Goal: Task Accomplishment & Management: Complete application form

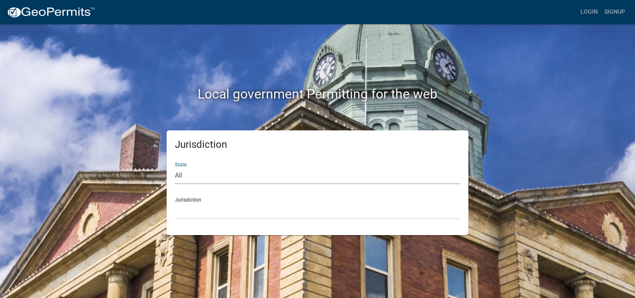
click at [180, 176] on select "All [US_STATE] [US_STATE] [US_STATE] [US_STATE] [US_STATE] [US_STATE] [US_STATE…" at bounding box center [317, 175] width 285 height 17
select select "[US_STATE]"
click at [175, 167] on select "All [US_STATE] [US_STATE] [US_STATE] [US_STATE] [US_STATE] [US_STATE] [US_STATE…" at bounding box center [317, 175] width 285 height 17
click at [194, 201] on div "Jurisdiction City of [GEOGRAPHIC_DATA], [US_STATE] City of [GEOGRAPHIC_DATA], […" at bounding box center [317, 205] width 285 height 29
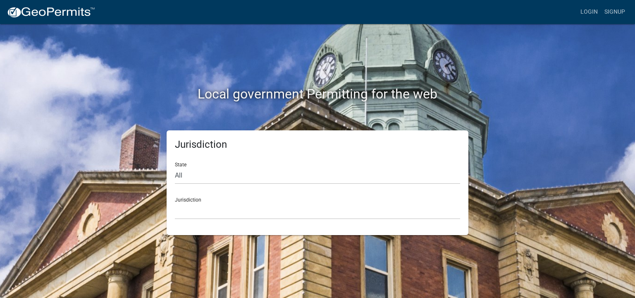
click at [196, 199] on div "Jurisdiction City of [GEOGRAPHIC_DATA], [US_STATE] City of [GEOGRAPHIC_DATA], […" at bounding box center [317, 205] width 285 height 29
click at [619, 15] on link "Signup" at bounding box center [615, 12] width 27 height 16
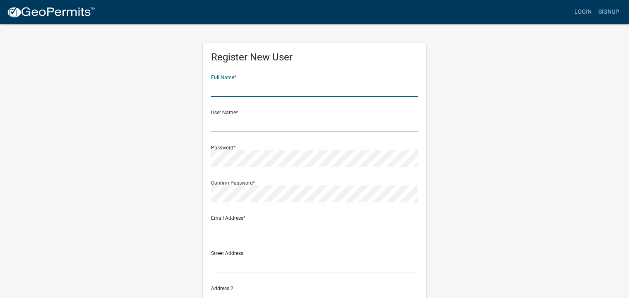
click at [271, 90] on input "text" at bounding box center [314, 88] width 207 height 17
click at [247, 86] on input "text" at bounding box center [314, 88] width 207 height 17
type input "[PERSON_NAME]"
click at [501, 149] on div "Register New User Full Name * [PERSON_NAME] User Name * Password * Confirm Pass…" at bounding box center [315, 244] width 472 height 443
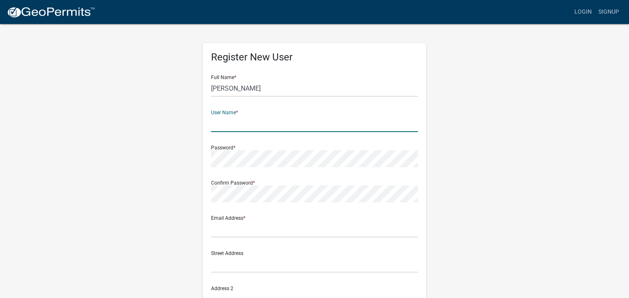
click at [253, 121] on input "text" at bounding box center [314, 123] width 207 height 17
type input "djk"
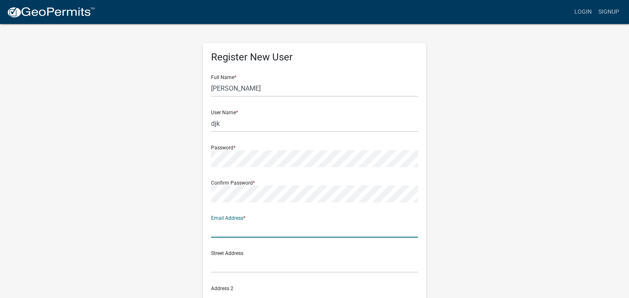
click at [244, 221] on input "text" at bounding box center [314, 229] width 207 height 17
type input "[EMAIL_ADDRESS][DOMAIN_NAME]"
type input "5743717275"
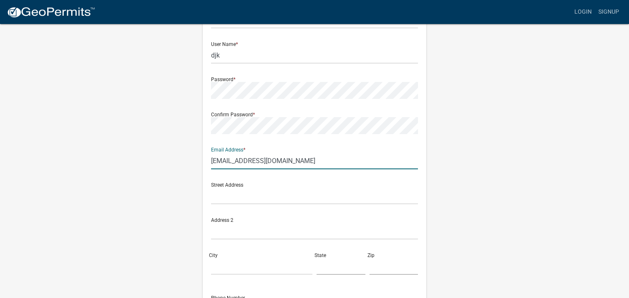
scroll to position [83, 0]
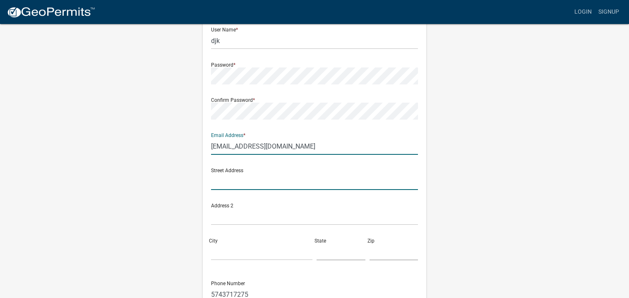
click at [242, 176] on input "text" at bounding box center [314, 181] width 207 height 17
type input "45ems b42f lane"
type input "[GEOGRAPHIC_DATA]"
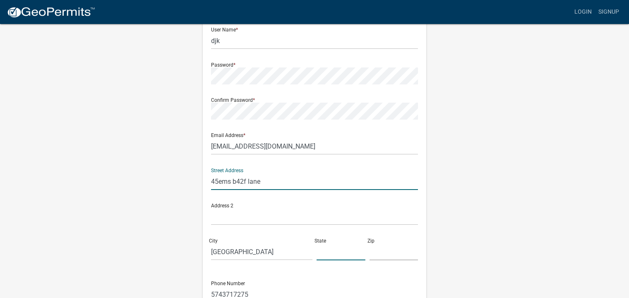
type input "[US_STATE]"
type input "46538"
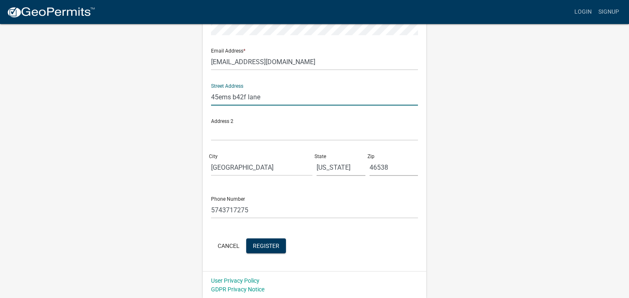
scroll to position [168, 0]
click at [273, 246] on span "Register" at bounding box center [266, 245] width 26 height 7
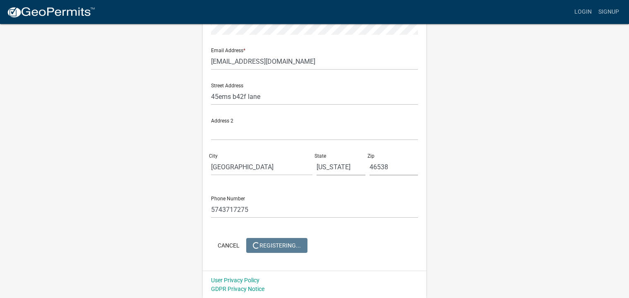
scroll to position [0, 0]
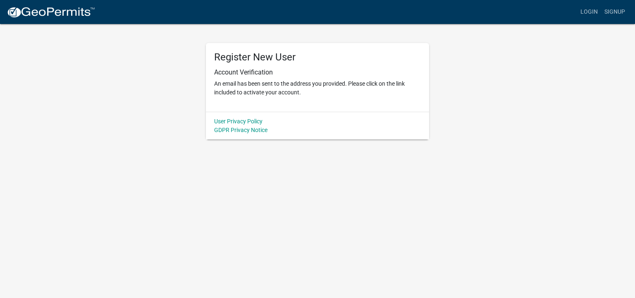
click at [384, 173] on body "Internet Explorer does NOT work with GeoPermits. Get a new browser for more sec…" at bounding box center [317, 149] width 635 height 298
click at [594, 13] on link "Login" at bounding box center [590, 12] width 24 height 16
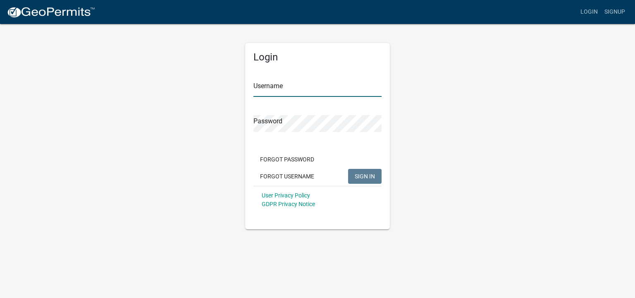
type input "djk"
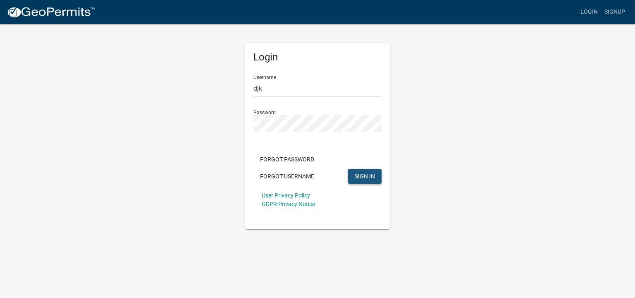
click at [372, 175] on span "SIGN IN" at bounding box center [365, 176] width 20 height 7
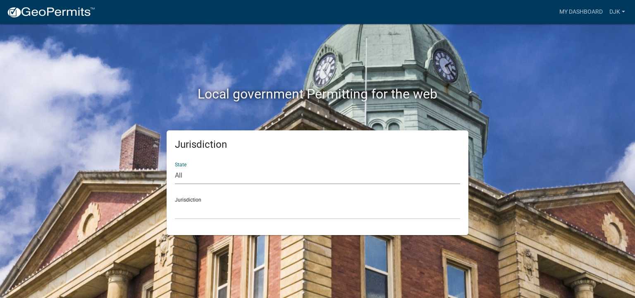
click at [191, 175] on select "All [US_STATE] [US_STATE] [US_STATE] [US_STATE] [US_STATE] [US_STATE] [US_STATE…" at bounding box center [317, 175] width 285 height 17
select select "[US_STATE]"
click at [175, 167] on select "All [US_STATE] [US_STATE] [US_STATE] [US_STATE] [US_STATE] [US_STATE] [US_STATE…" at bounding box center [317, 175] width 285 height 17
click at [192, 209] on select "City of [GEOGRAPHIC_DATA], [US_STATE] City of [GEOGRAPHIC_DATA], [US_STATE] Cit…" at bounding box center [317, 210] width 285 height 17
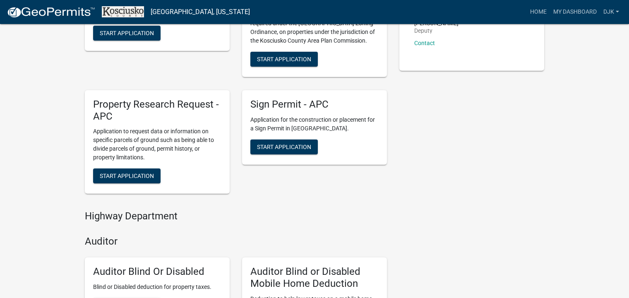
scroll to position [124, 0]
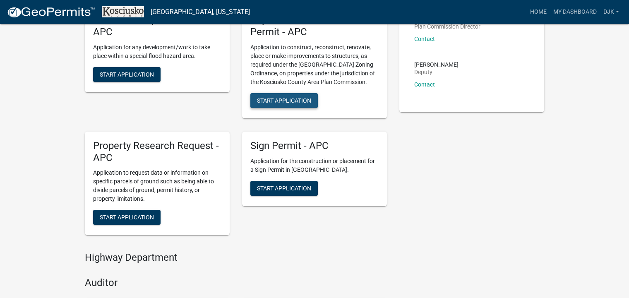
click at [300, 105] on button "Start Application" at bounding box center [283, 100] width 67 height 15
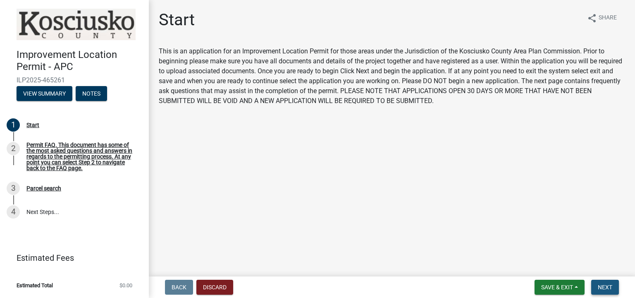
click at [602, 289] on span "Next" at bounding box center [605, 287] width 14 height 7
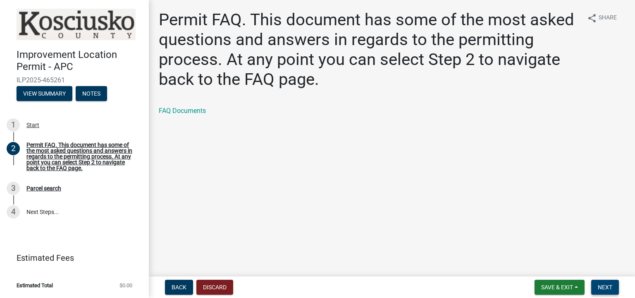
click at [611, 289] on span "Next" at bounding box center [605, 287] width 14 height 7
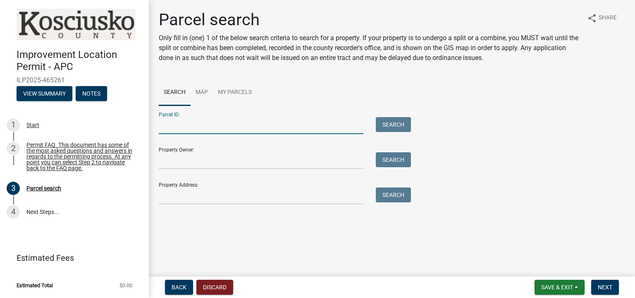
click at [193, 128] on input "Parcel ID:" at bounding box center [261, 125] width 205 height 17
paste input "[PHONE_NUMBER].A"
type input "[PHONE_NUMBER].A"
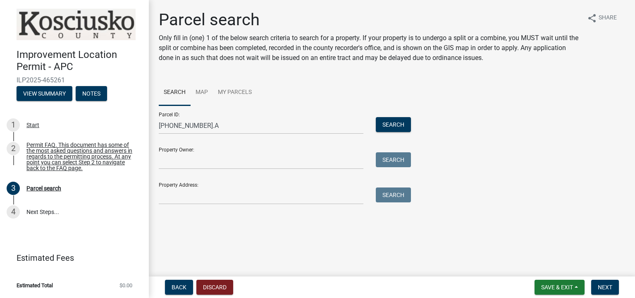
click at [201, 151] on div "Property Owner: Search" at bounding box center [283, 155] width 248 height 29
click at [193, 161] on input "Property Owner:" at bounding box center [261, 160] width 205 height 17
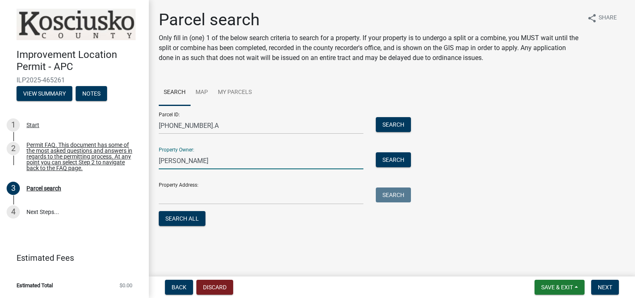
type input "[PERSON_NAME]"
click at [189, 196] on input "Property Address:" at bounding box center [261, 195] width 205 height 17
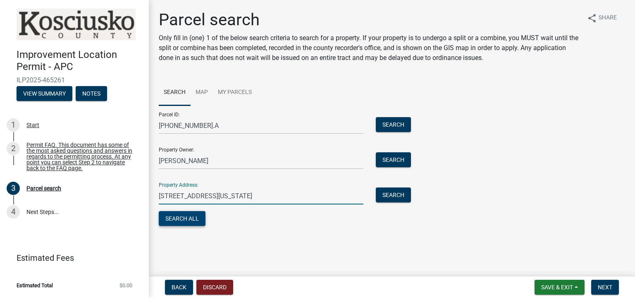
type input "[STREET_ADDRESS][US_STATE]"
click at [192, 221] on button "Search All" at bounding box center [182, 218] width 47 height 15
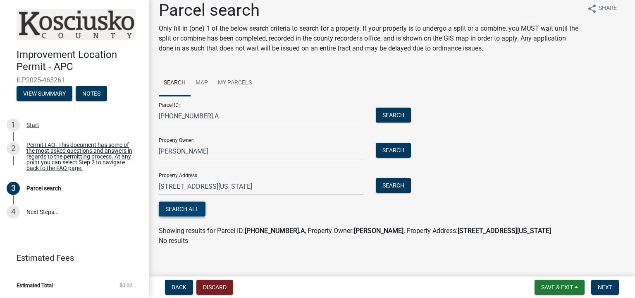
scroll to position [14, 0]
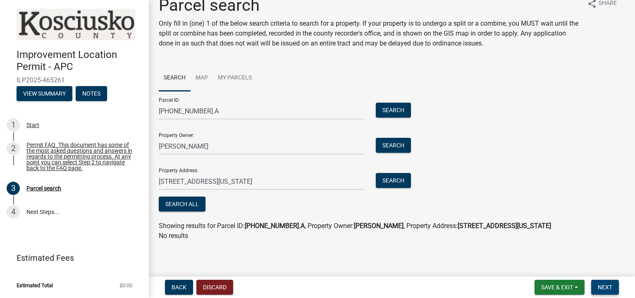
click at [609, 286] on span "Next" at bounding box center [605, 287] width 14 height 7
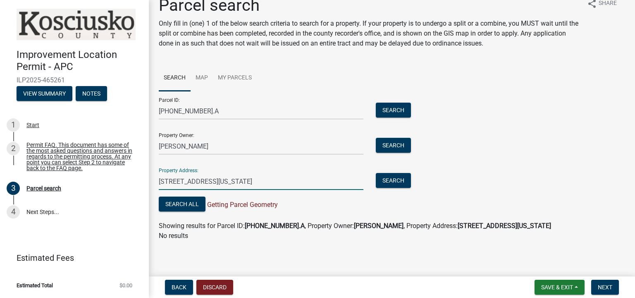
drag, startPoint x: 301, startPoint y: 181, endPoint x: 152, endPoint y: 192, distance: 148.9
click at [153, 192] on div "Parcel search Only fill in (one) 1 of the below search criteria to search for a…" at bounding box center [392, 121] width 479 height 253
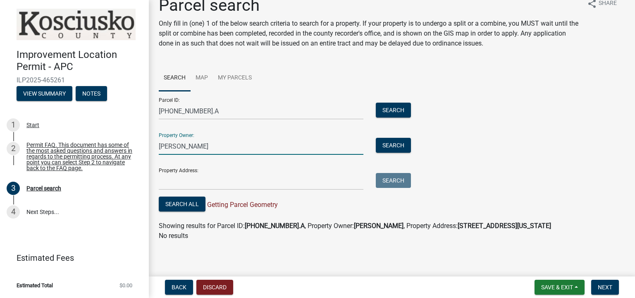
drag, startPoint x: 211, startPoint y: 146, endPoint x: 158, endPoint y: 153, distance: 53.9
click at [158, 153] on div "[PERSON_NAME]" at bounding box center [261, 146] width 217 height 17
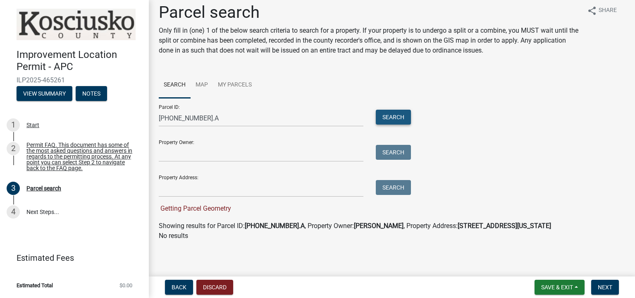
click at [387, 116] on button "Search" at bounding box center [393, 117] width 35 height 15
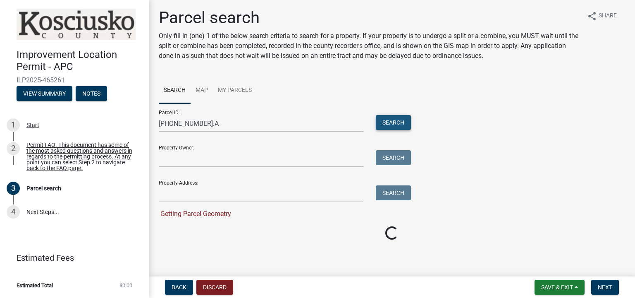
scroll to position [0, 0]
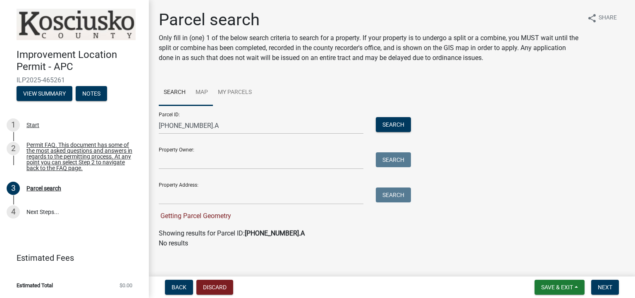
click at [203, 92] on link "Map" at bounding box center [202, 92] width 22 height 26
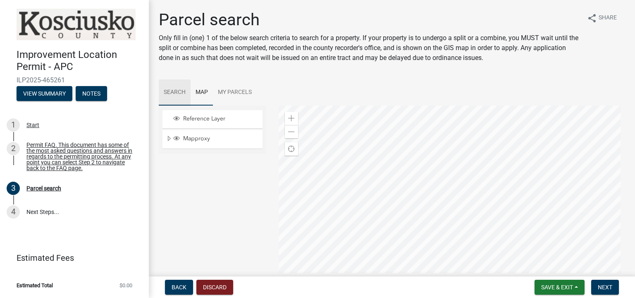
click at [178, 94] on link "Search" at bounding box center [175, 92] width 32 height 26
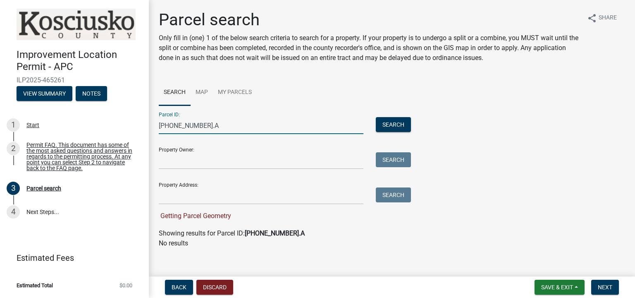
drag, startPoint x: 221, startPoint y: 123, endPoint x: 165, endPoint y: 129, distance: 55.3
click at [165, 129] on input "[PHONE_NUMBER].A" at bounding box center [261, 125] width 205 height 17
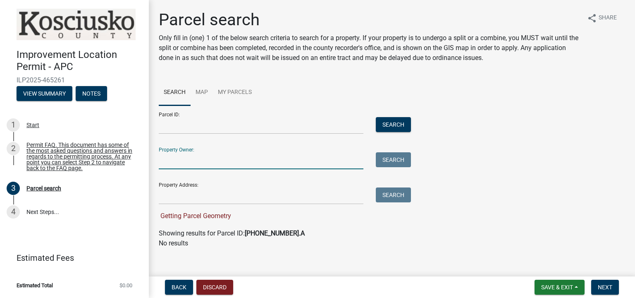
click at [185, 160] on input "Property Owner:" at bounding box center [261, 160] width 205 height 17
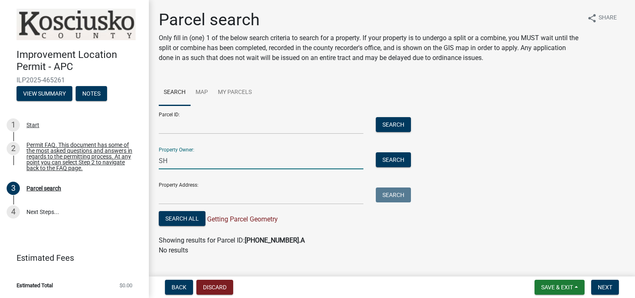
type input "S"
type input "[PERSON_NAME]"
click at [400, 161] on button "Search" at bounding box center [393, 159] width 35 height 15
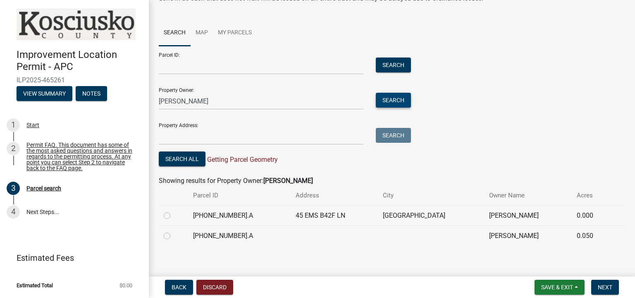
scroll to position [65, 0]
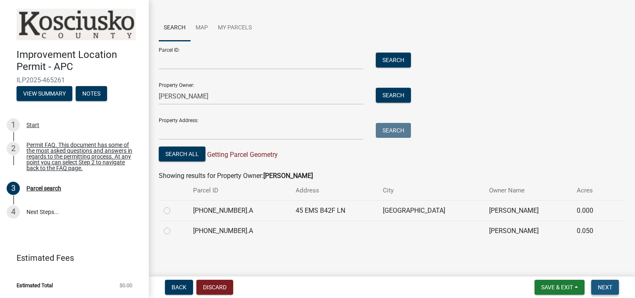
click at [602, 286] on span "Next" at bounding box center [605, 287] width 14 height 7
click at [174, 206] on label at bounding box center [174, 206] width 0 height 0
click at [174, 209] on input "radio" at bounding box center [176, 208] width 5 height 5
radio input "true"
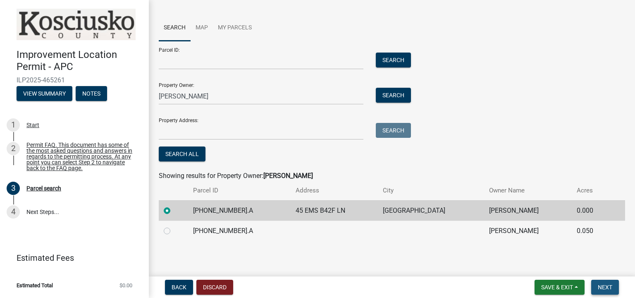
click at [605, 285] on span "Next" at bounding box center [605, 287] width 14 height 7
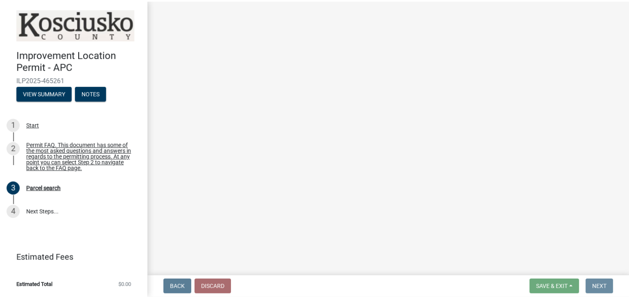
scroll to position [0, 0]
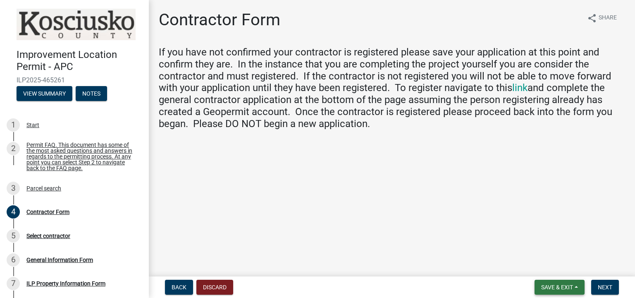
click at [558, 285] on span "Save & Exit" at bounding box center [558, 287] width 32 height 7
click at [555, 266] on button "Save & Exit" at bounding box center [552, 266] width 66 height 20
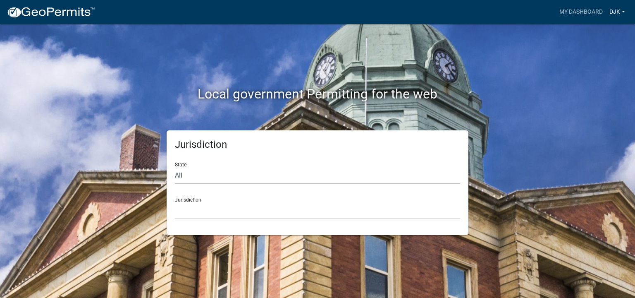
click at [616, 14] on link "djk" at bounding box center [618, 12] width 22 height 16
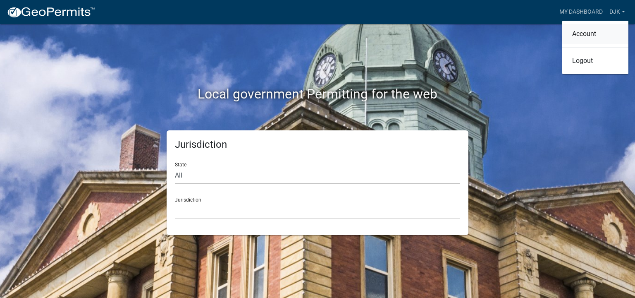
click at [590, 35] on link "Account" at bounding box center [596, 34] width 66 height 20
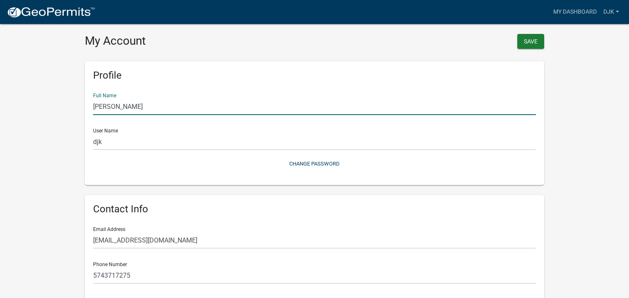
drag, startPoint x: 141, startPoint y: 108, endPoint x: 67, endPoint y: 113, distance: 74.7
click at [67, 113] on wm-user-profile-view "more_horiz My Dashboard djk Account Logout My Account Save Profile Full Name [P…" at bounding box center [314, 246] width 629 height 472
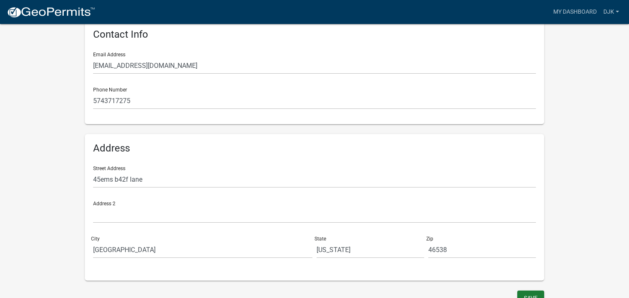
scroll to position [184, 0]
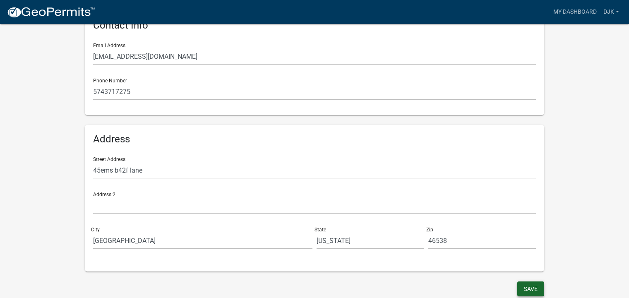
type input "[PERSON_NAME]"
click at [520, 286] on button "Save" at bounding box center [530, 288] width 27 height 15
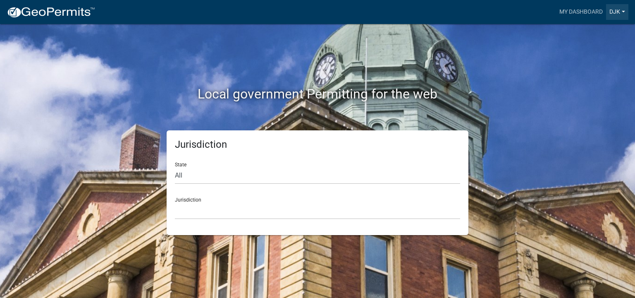
click at [616, 10] on link "djk" at bounding box center [618, 12] width 22 height 16
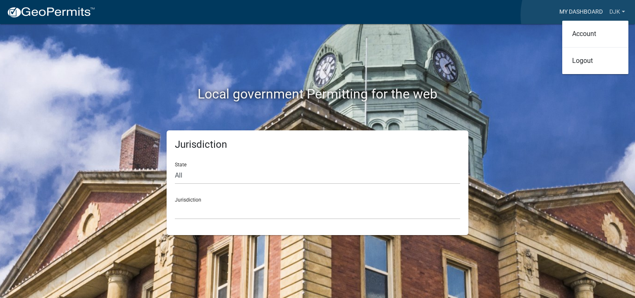
click at [584, 15] on link "My Dashboard" at bounding box center [581, 12] width 50 height 16
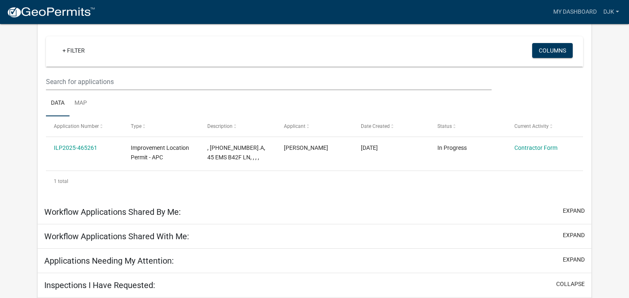
scroll to position [68, 0]
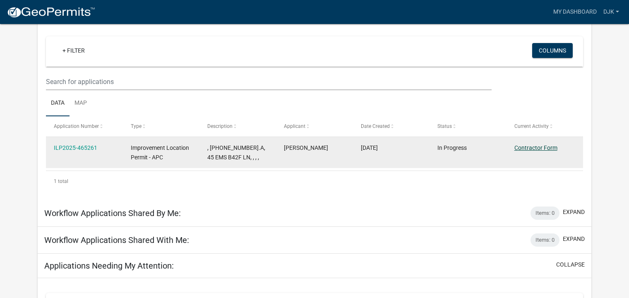
click at [531, 146] on link "Contractor Form" at bounding box center [535, 147] width 43 height 7
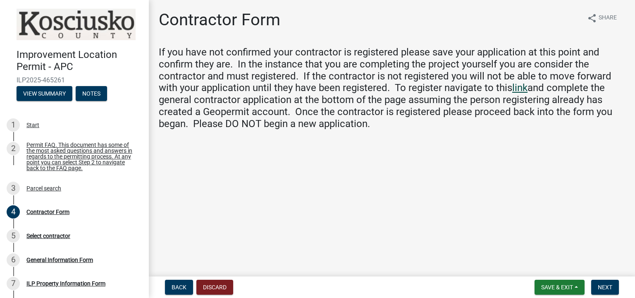
click at [523, 91] on link "link" at bounding box center [520, 88] width 15 height 12
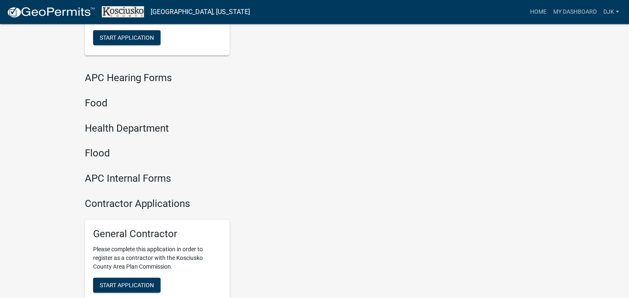
scroll to position [1034, 0]
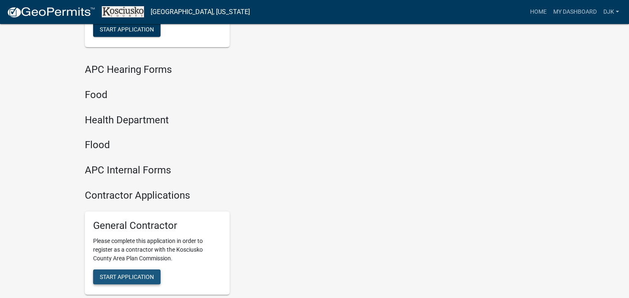
click at [141, 277] on span "Start Application" at bounding box center [127, 276] width 54 height 7
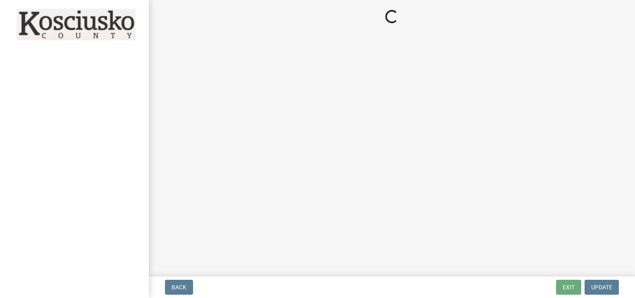
select select "[US_STATE]"
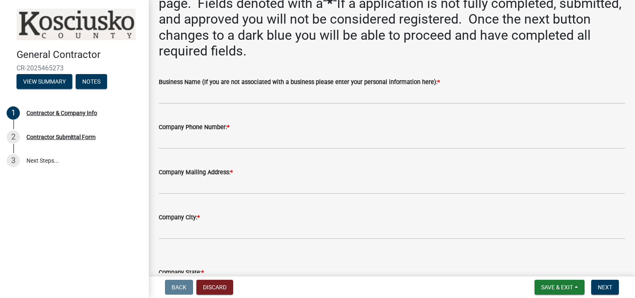
scroll to position [124, 0]
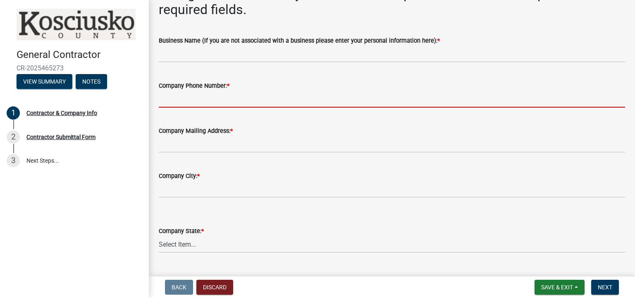
click at [215, 98] on input "Company Phone Number: *" at bounding box center [392, 99] width 467 height 17
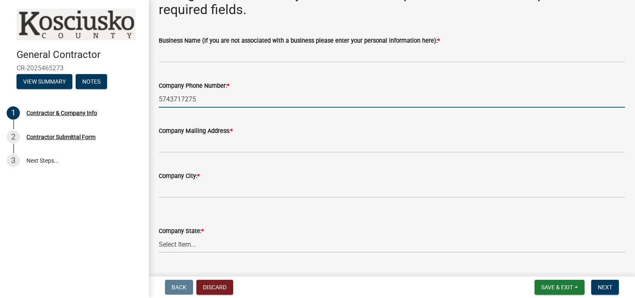
type input "5743717275"
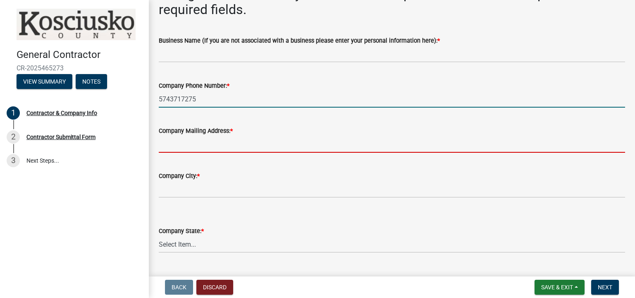
click at [335, 138] on input "Company Mailing Address: *" at bounding box center [392, 144] width 467 height 17
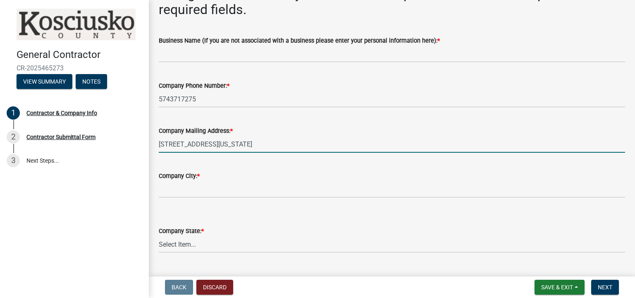
type input "45 ems b42f lane leesburg indiana 46538"
click at [374, 174] on div "Company City: *" at bounding box center [392, 176] width 467 height 10
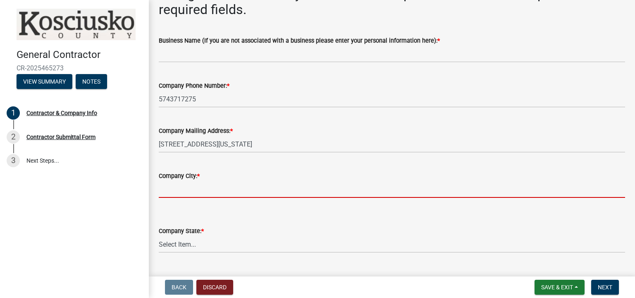
click at [216, 188] on input "Company City: *" at bounding box center [392, 189] width 467 height 17
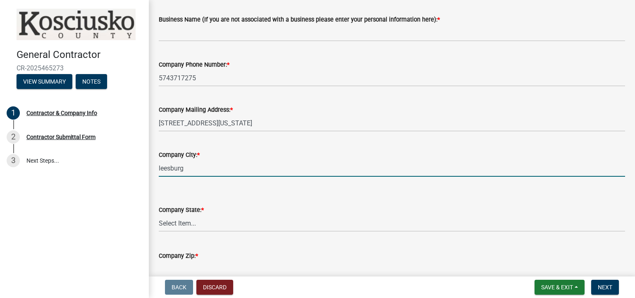
scroll to position [165, 0]
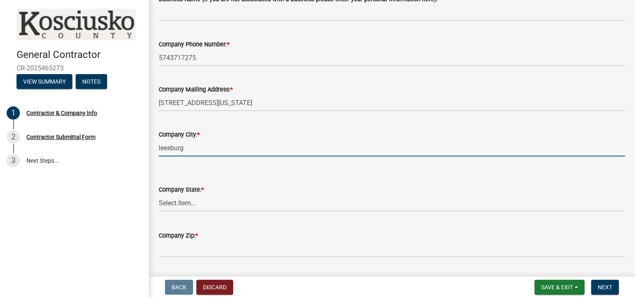
type input "leesburg"
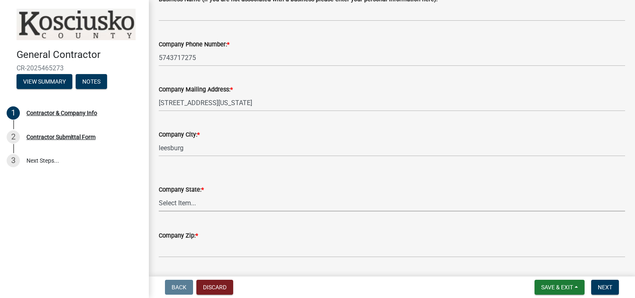
click at [219, 205] on select "Select Item... Alabama Alaska Arizona Arkansas California Colorado Connecticut …" at bounding box center [392, 202] width 467 height 17
select select "IN"
click at [159, 194] on select "Select Item... Alabama Alaska Arizona Arkansas California Colorado Connecticut …" at bounding box center [392, 202] width 467 height 17
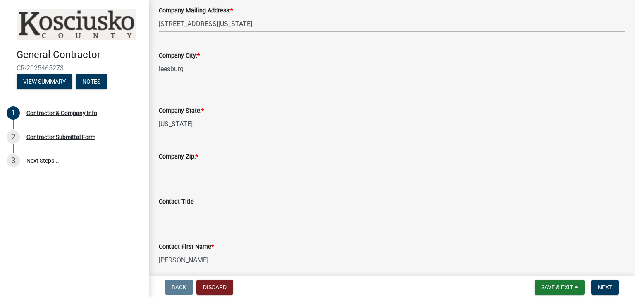
scroll to position [248, 0]
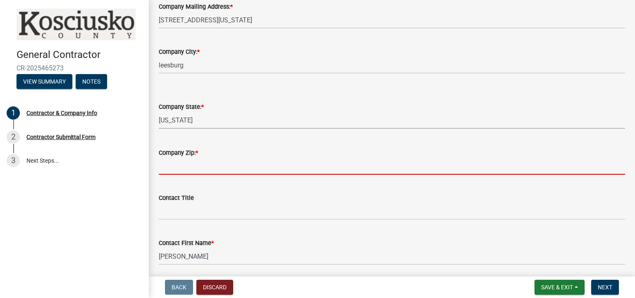
click at [203, 163] on input "Company Zip: *" at bounding box center [392, 166] width 467 height 17
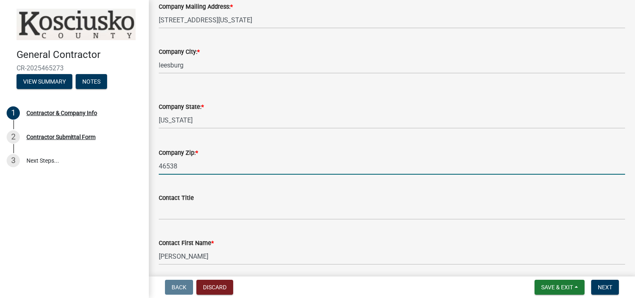
type input "46538"
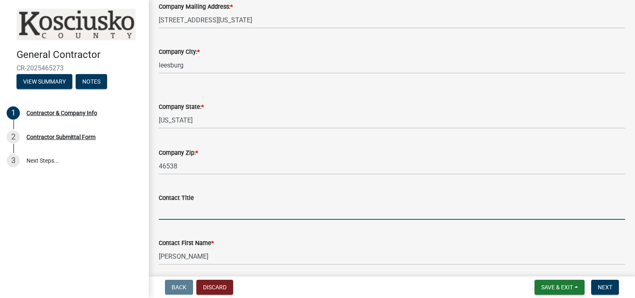
click at [233, 212] on input "Contact Title" at bounding box center [392, 211] width 467 height 17
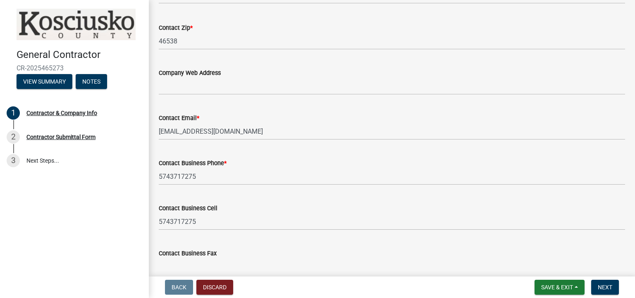
scroll to position [786, 0]
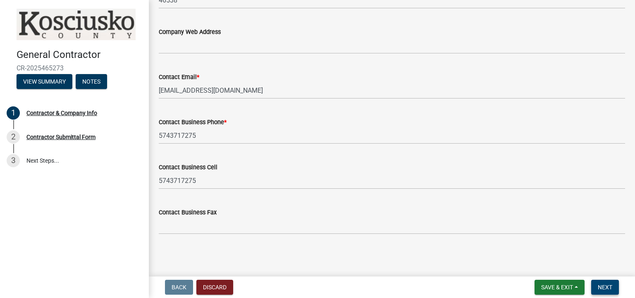
type input "owner"
click at [602, 286] on span "Next" at bounding box center [605, 287] width 14 height 7
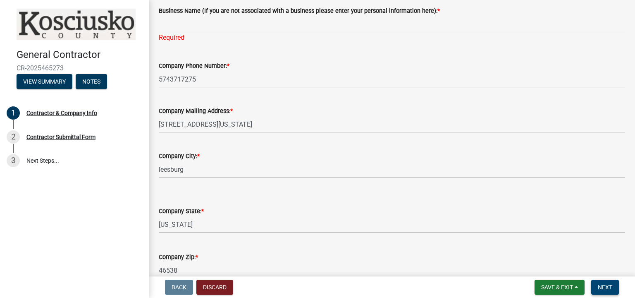
scroll to position [92, 0]
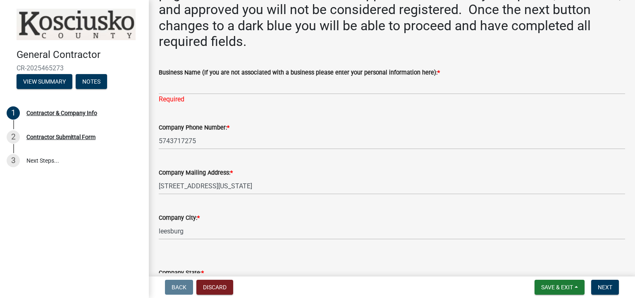
click at [170, 101] on div "Required" at bounding box center [392, 99] width 467 height 10
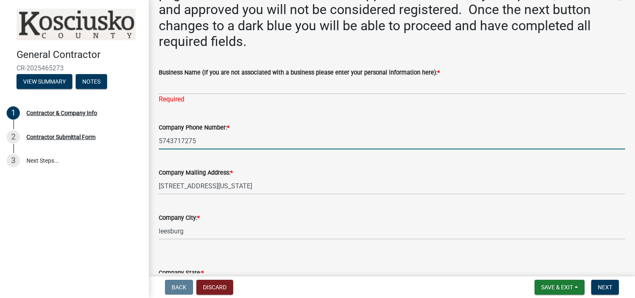
click at [199, 141] on input "5743717275" at bounding box center [392, 140] width 467 height 17
click at [242, 109] on wm-data-entity-input "Business Name (If you are not associated with a business please enter your pers…" at bounding box center [392, 83] width 467 height 55
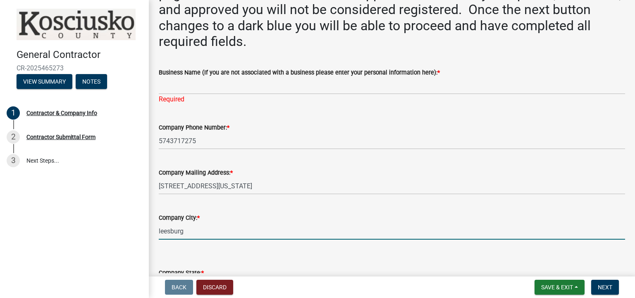
click at [159, 230] on input "leesburg" at bounding box center [392, 231] width 467 height 17
click at [162, 232] on input "leesburg" at bounding box center [392, 231] width 467 height 17
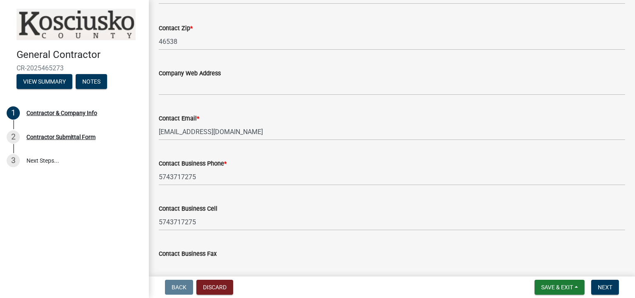
scroll to position [796, 0]
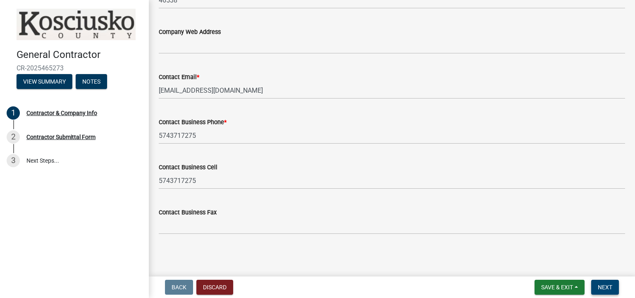
type input "[GEOGRAPHIC_DATA]"
click at [604, 287] on span "Next" at bounding box center [605, 287] width 14 height 7
click at [604, 286] on span "Next" at bounding box center [605, 287] width 14 height 7
click at [566, 289] on span "Save & Exit" at bounding box center [558, 287] width 32 height 7
click at [544, 247] on button "Save" at bounding box center [552, 246] width 66 height 20
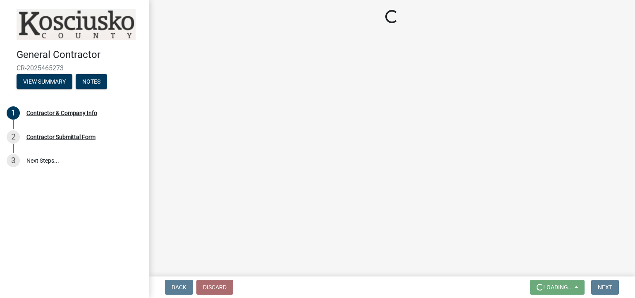
scroll to position [0, 0]
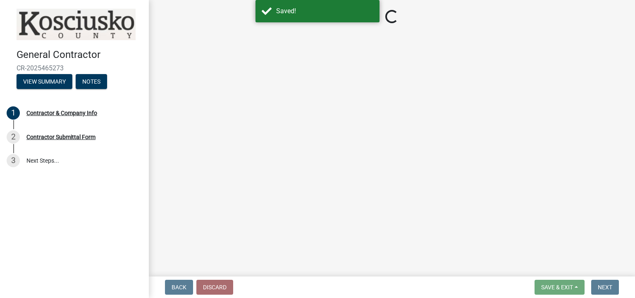
select select "IN"
select select "[US_STATE]"
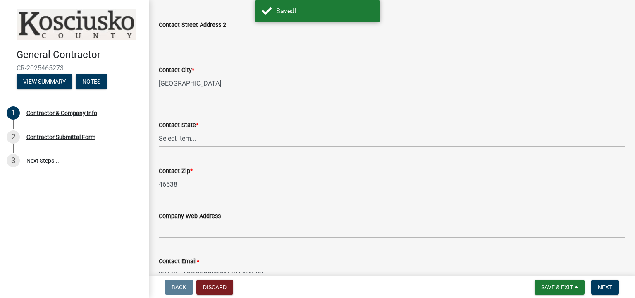
scroll to position [621, 0]
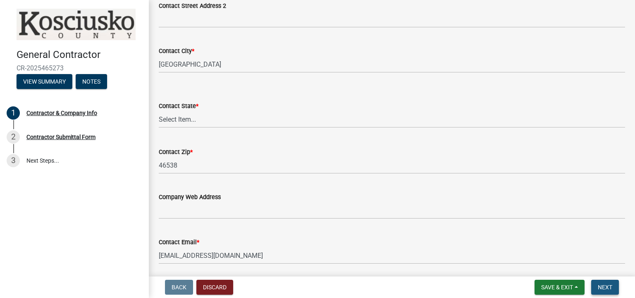
click at [601, 288] on span "Next" at bounding box center [605, 287] width 14 height 7
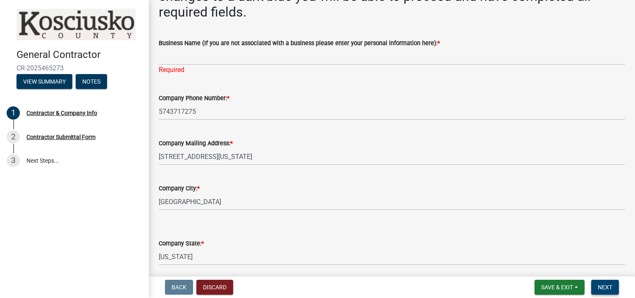
scroll to position [124, 0]
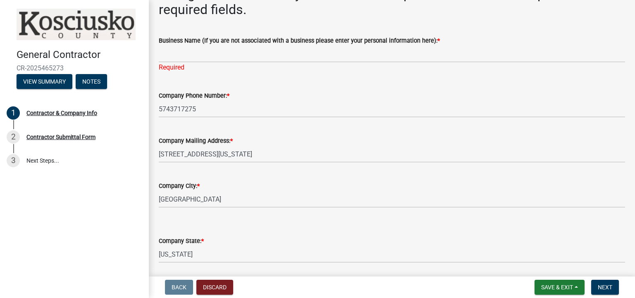
click at [195, 87] on div "Company Phone Number: * 5743717275" at bounding box center [392, 98] width 467 height 38
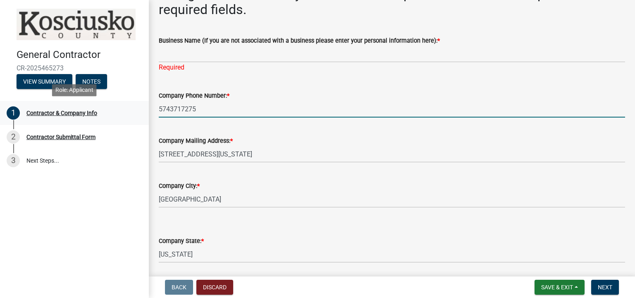
drag, startPoint x: 201, startPoint y: 109, endPoint x: 124, endPoint y: 110, distance: 76.6
click at [124, 110] on div "General Contractor CR-2025465273 View Summary Notes 1 Contractor & Company Info…" at bounding box center [317, 149] width 635 height 298
click at [266, 103] on input "574-371-7275" at bounding box center [392, 109] width 467 height 17
type input "574-371-7275"
click at [318, 85] on div "Company Phone Number: * 574-371-7275" at bounding box center [392, 98] width 467 height 38
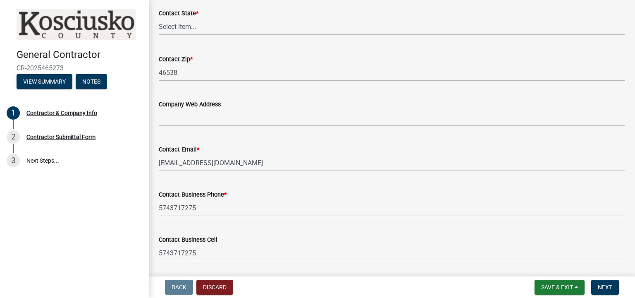
scroll to position [703, 0]
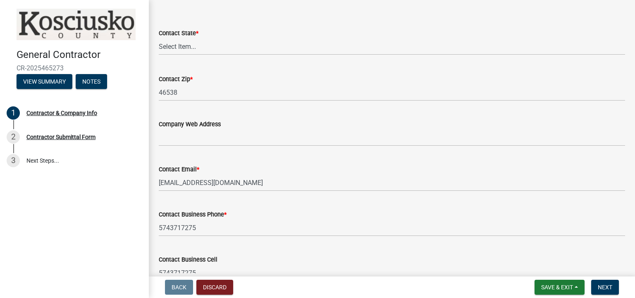
click at [225, 126] on div "Company Web Address" at bounding box center [392, 124] width 467 height 10
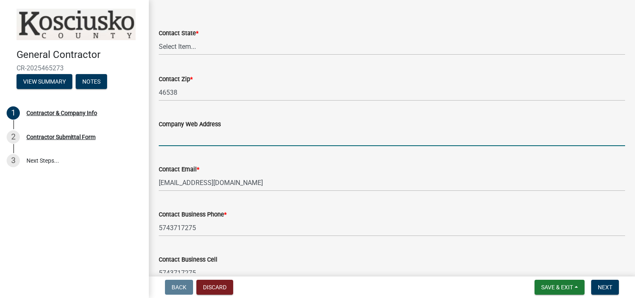
click at [206, 137] on input "Company Web Address" at bounding box center [392, 137] width 467 height 17
type input "none"
click at [393, 161] on div "Contact Email * danautorv@gmail.com" at bounding box center [392, 172] width 467 height 38
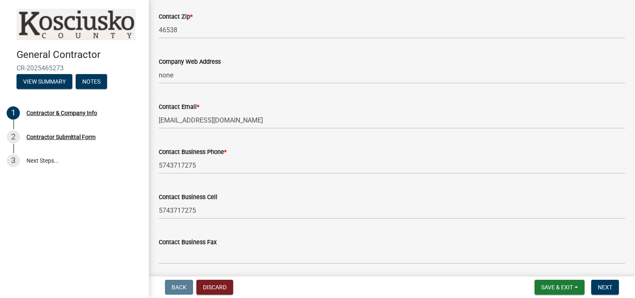
scroll to position [786, 0]
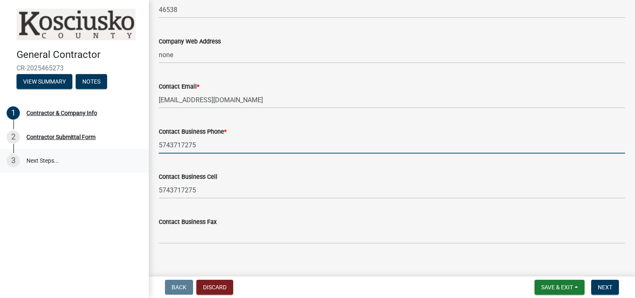
drag, startPoint x: 195, startPoint y: 148, endPoint x: 148, endPoint y: 155, distance: 48.2
click at [148, 155] on div "General Contractor CR-2025465273 View Summary Notes 1 Contractor & Company Info…" at bounding box center [317, 149] width 635 height 298
type input "574-371-7275"
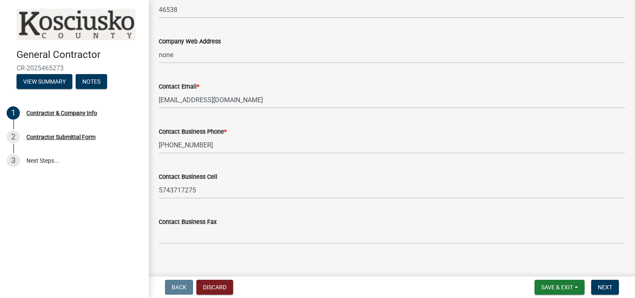
click at [273, 173] on div "Contact Business Cell" at bounding box center [392, 177] width 467 height 10
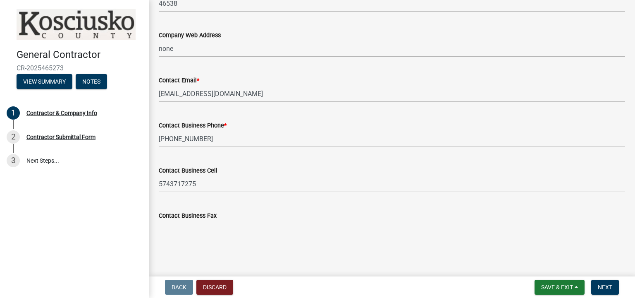
scroll to position [796, 0]
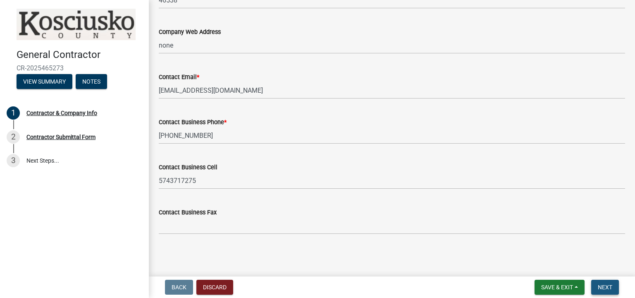
click at [606, 285] on span "Next" at bounding box center [605, 287] width 14 height 7
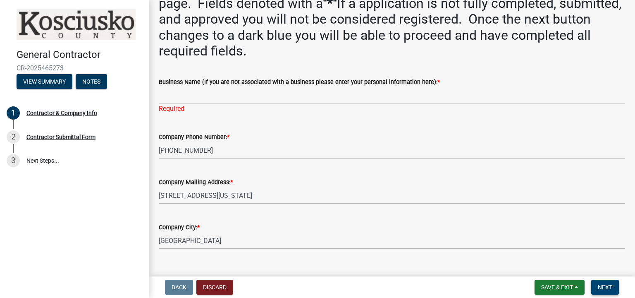
scroll to position [0, 0]
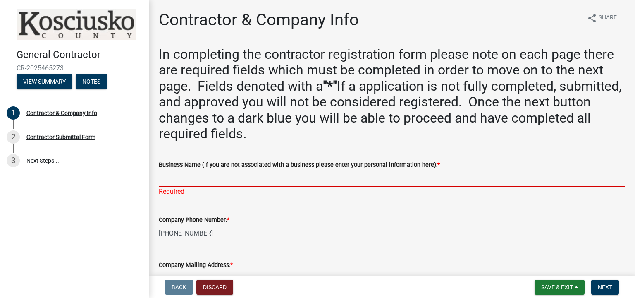
click at [264, 177] on input "Business Name (If you are not associated with a business please enter your pers…" at bounding box center [392, 178] width 467 height 17
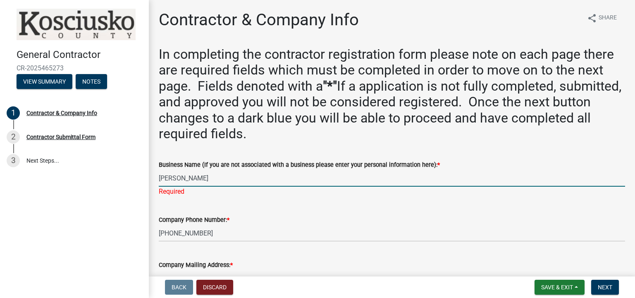
type input "Dan Kerlin"
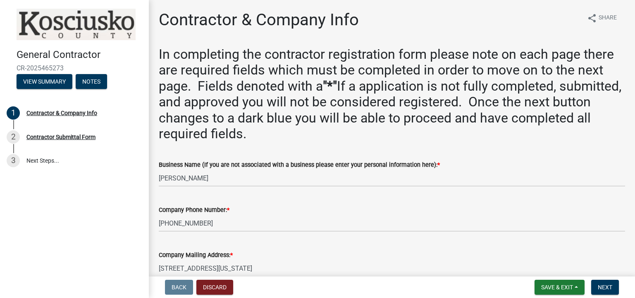
click at [512, 169] on div "Business Name (If you are not associated with a business please enter your pers…" at bounding box center [392, 165] width 467 height 10
click at [603, 288] on span "Next" at bounding box center [605, 287] width 14 height 7
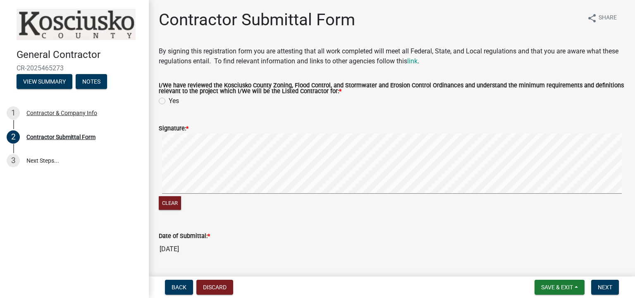
click at [169, 101] on label "Yes" at bounding box center [174, 101] width 10 height 10
click at [169, 101] on input "Yes" at bounding box center [171, 98] width 5 height 5
radio input "true"
click at [182, 128] on label "Signature: *" at bounding box center [174, 129] width 30 height 6
click at [220, 132] on div "Signature: *" at bounding box center [392, 128] width 467 height 10
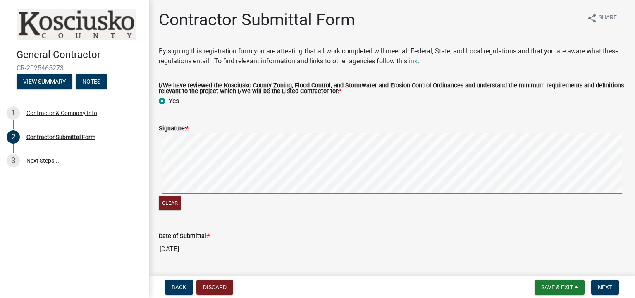
click at [202, 129] on div "Signature: *" at bounding box center [392, 128] width 467 height 10
click at [607, 288] on span "Next" at bounding box center [605, 287] width 14 height 7
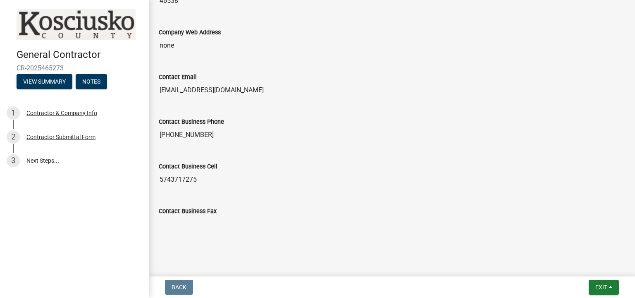
scroll to position [816, 0]
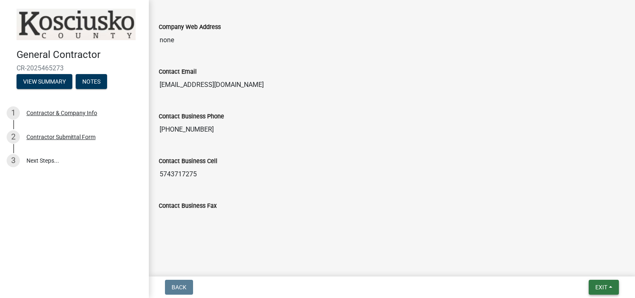
click at [598, 286] on span "Exit" at bounding box center [602, 287] width 12 height 7
click at [576, 246] on button "Save" at bounding box center [587, 246] width 66 height 20
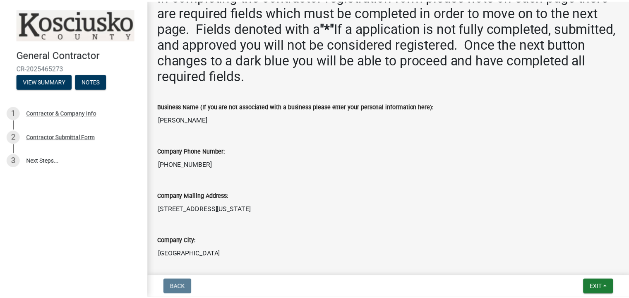
scroll to position [0, 0]
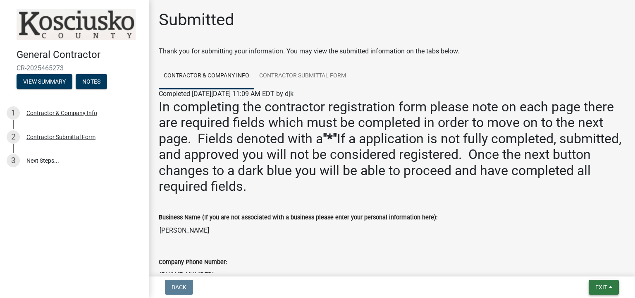
click at [604, 285] on span "Exit" at bounding box center [602, 287] width 12 height 7
click at [586, 266] on button "Save & Exit" at bounding box center [587, 266] width 66 height 20
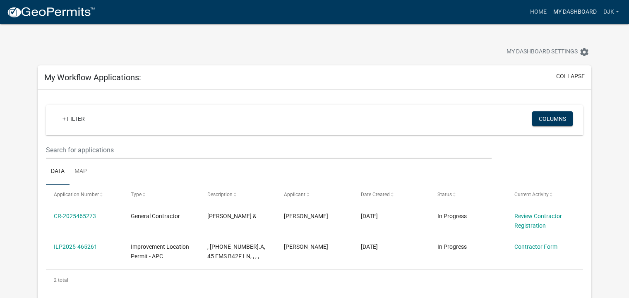
click at [574, 9] on link "My Dashboard" at bounding box center [575, 12] width 50 height 16
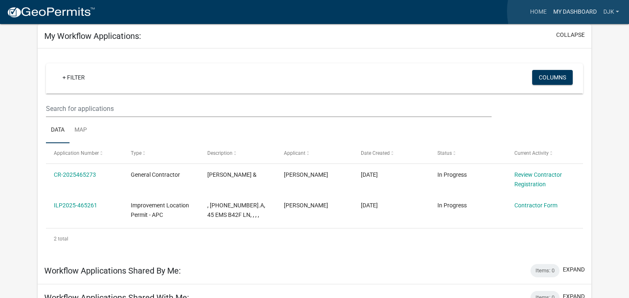
click at [570, 11] on link "My Dashboard" at bounding box center [575, 12] width 50 height 16
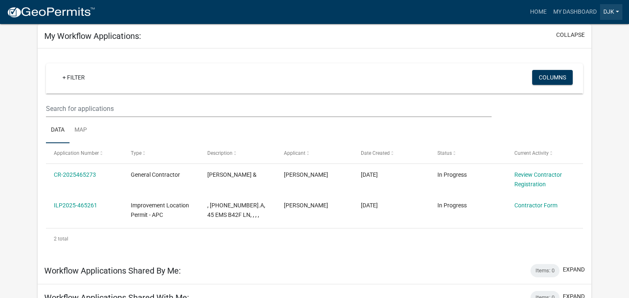
click at [611, 10] on link "djk" at bounding box center [611, 12] width 22 height 16
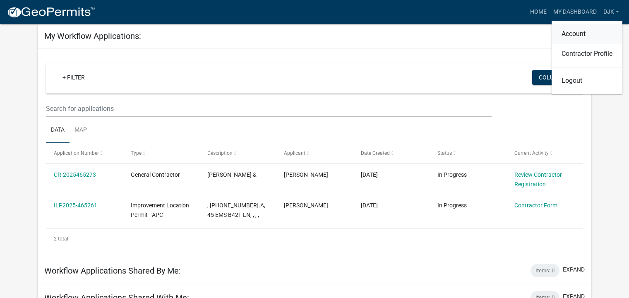
click at [580, 33] on link "Account" at bounding box center [587, 34] width 71 height 20
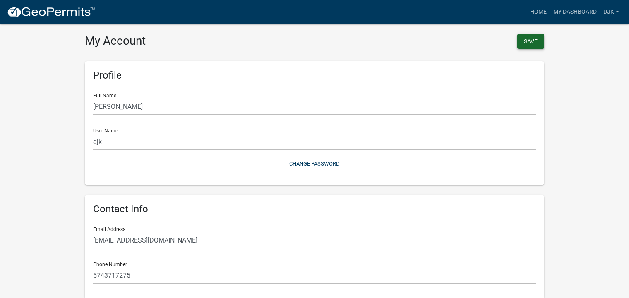
click at [530, 46] on button "Save" at bounding box center [530, 41] width 27 height 15
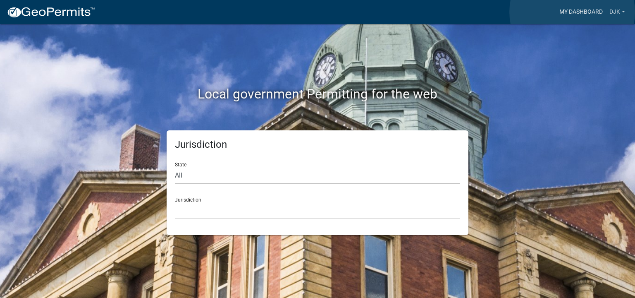
click at [573, 12] on link "My Dashboard" at bounding box center [581, 12] width 50 height 16
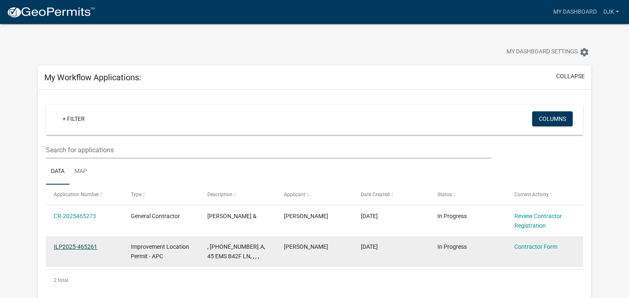
click at [86, 247] on link "ILP2025-465261" at bounding box center [75, 246] width 43 height 7
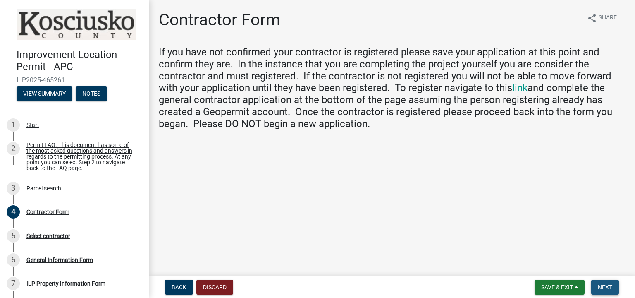
click at [604, 287] on span "Next" at bounding box center [605, 287] width 14 height 7
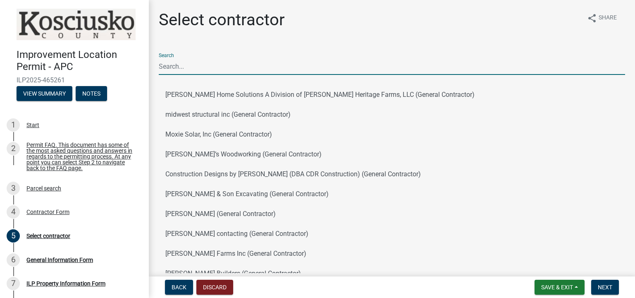
click at [189, 68] on input "Search" at bounding box center [392, 66] width 467 height 17
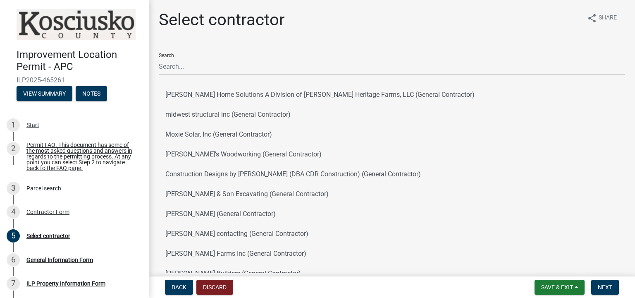
click at [188, 57] on div "Search" at bounding box center [392, 60] width 467 height 29
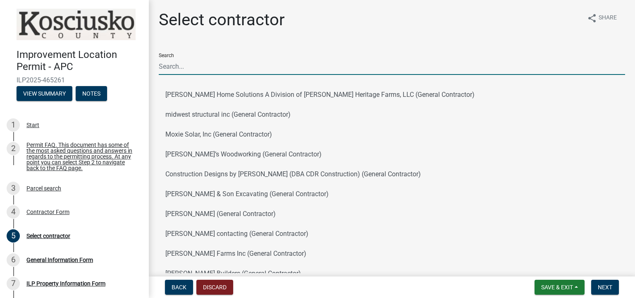
click at [174, 70] on input "Search" at bounding box center [392, 66] width 467 height 17
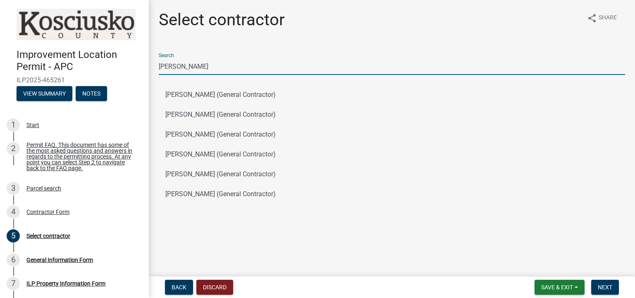
drag, startPoint x: 180, startPoint y: 66, endPoint x: 154, endPoint y: 67, distance: 26.5
click at [154, 67] on div "Select contractor share Share Search daniel DANIEL LEE COON (General Contractor…" at bounding box center [392, 112] width 479 height 205
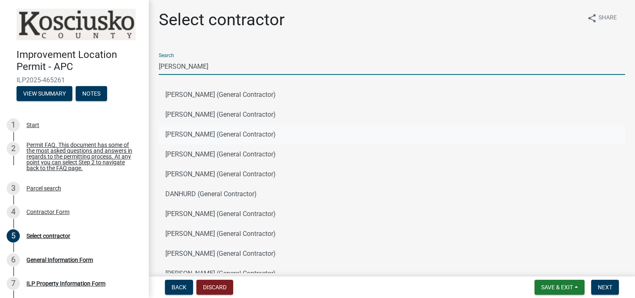
scroll to position [61, 0]
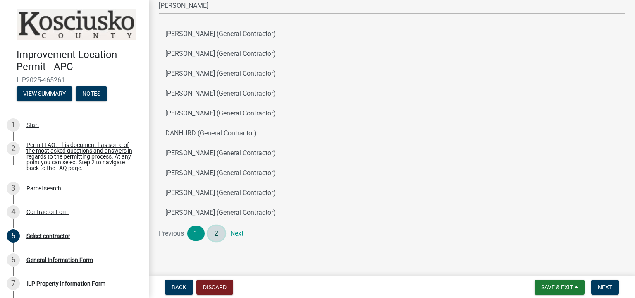
click at [218, 233] on link "2" at bounding box center [216, 233] width 17 height 15
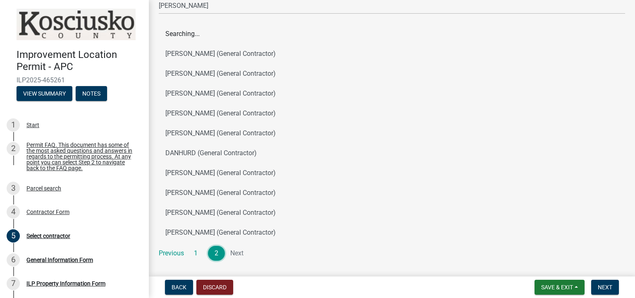
scroll to position [0, 0]
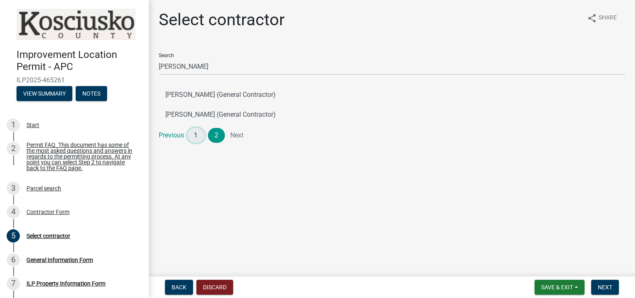
click at [194, 135] on link "1" at bounding box center [195, 135] width 17 height 15
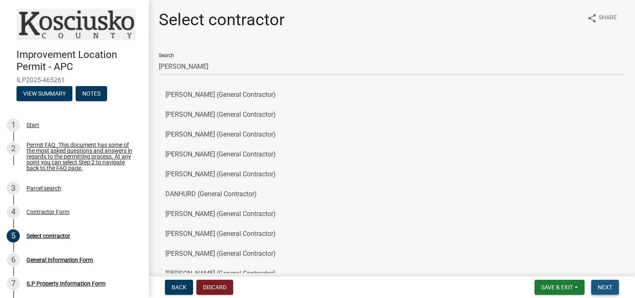
click at [601, 288] on span "Next" at bounding box center [605, 287] width 14 height 7
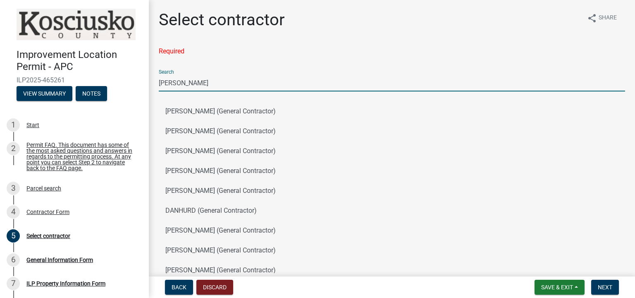
drag, startPoint x: 182, startPoint y: 84, endPoint x: 157, endPoint y: 89, distance: 25.5
click at [157, 89] on div "Select contractor share Share Required Search dan DAN NEELY (General Contractor…" at bounding box center [392, 168] width 479 height 316
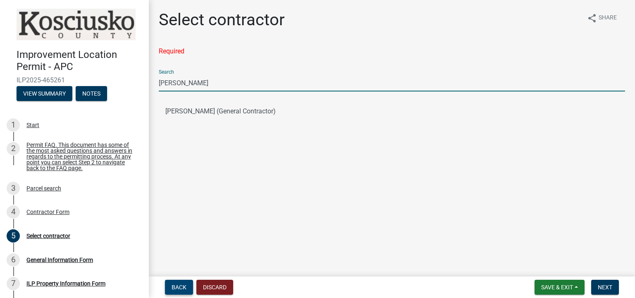
type input "[PERSON_NAME]"
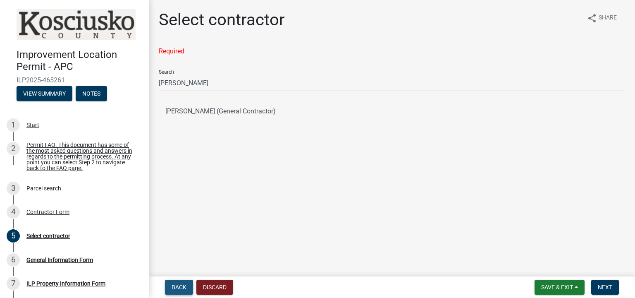
click at [181, 288] on span "Back" at bounding box center [179, 287] width 15 height 7
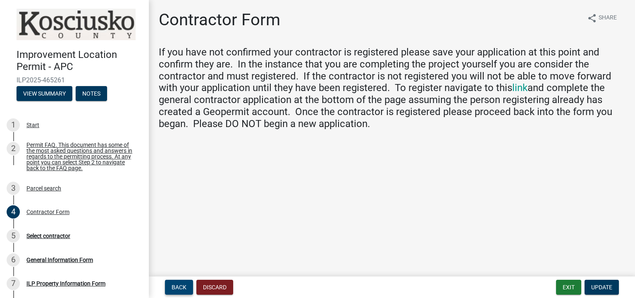
click at [181, 288] on span "Back" at bounding box center [179, 287] width 15 height 7
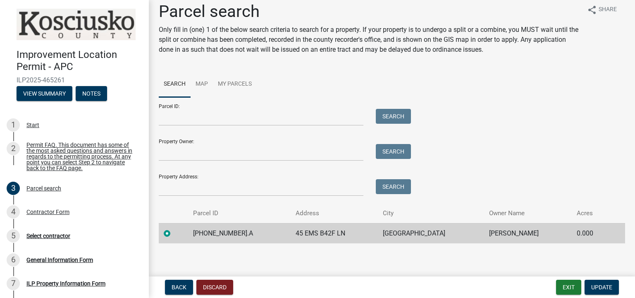
scroll to position [10, 0]
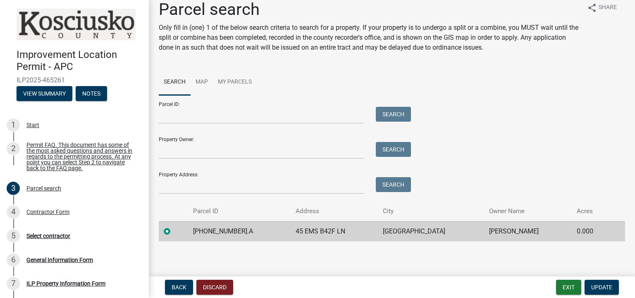
click at [363, 229] on td "45 EMS B42F LN" at bounding box center [335, 231] width 88 height 20
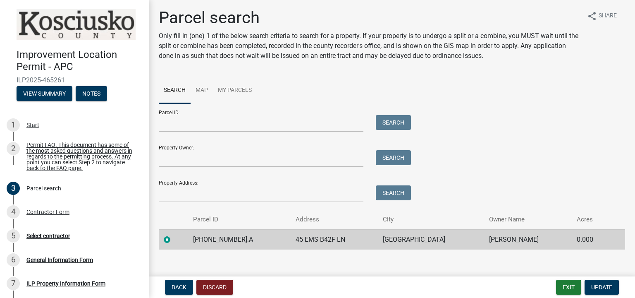
scroll to position [0, 0]
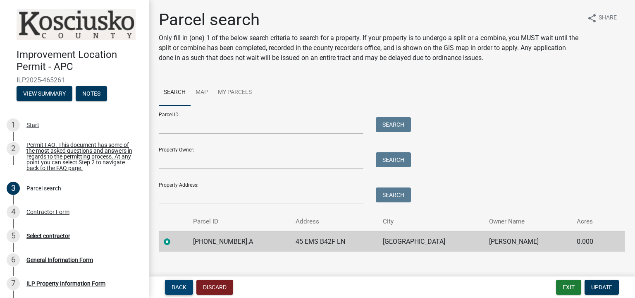
click at [187, 285] on button "Back" at bounding box center [179, 287] width 28 height 15
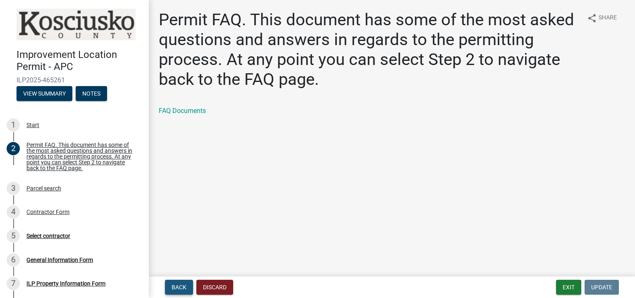
click at [187, 285] on button "Back" at bounding box center [179, 287] width 28 height 15
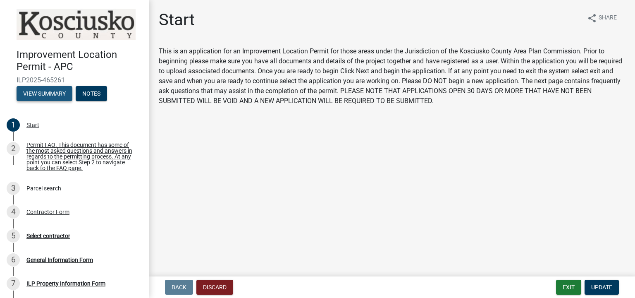
click at [61, 91] on button "View Summary" at bounding box center [45, 93] width 56 height 15
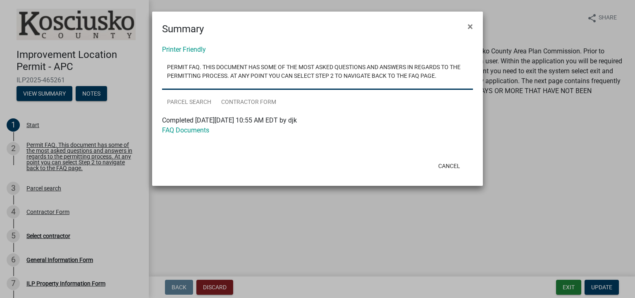
click at [54, 241] on ngb-modal-window "Summary × Printer Friendly Permit FAQ. This document has some of the most asked…" at bounding box center [317, 149] width 635 height 298
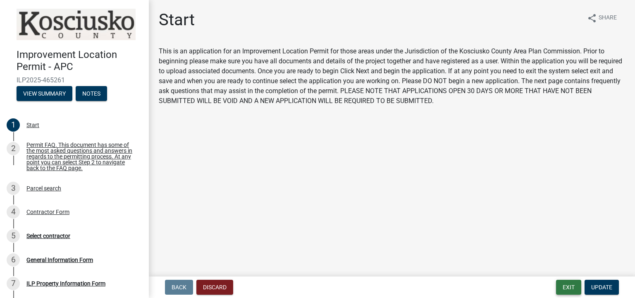
click at [568, 285] on button "Exit" at bounding box center [568, 287] width 25 height 15
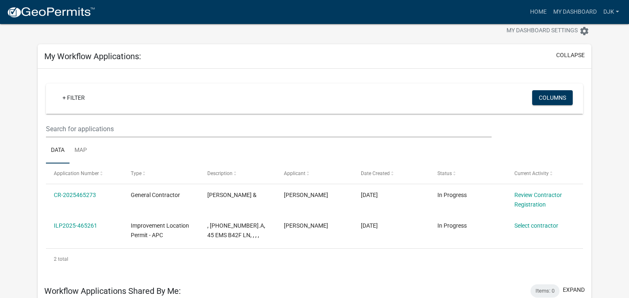
scroll to position [83, 0]
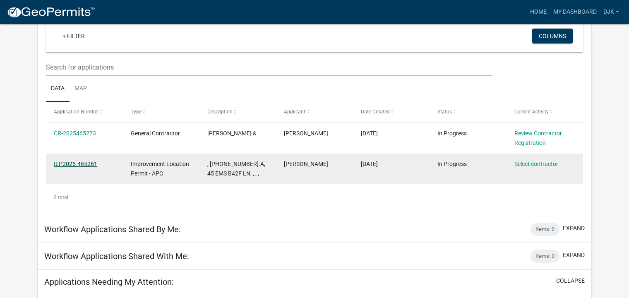
click at [88, 163] on link "ILP2025-465261" at bounding box center [75, 164] width 43 height 7
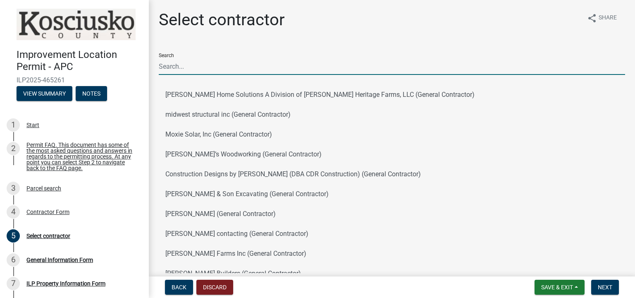
click at [199, 67] on input "Search" at bounding box center [392, 66] width 467 height 17
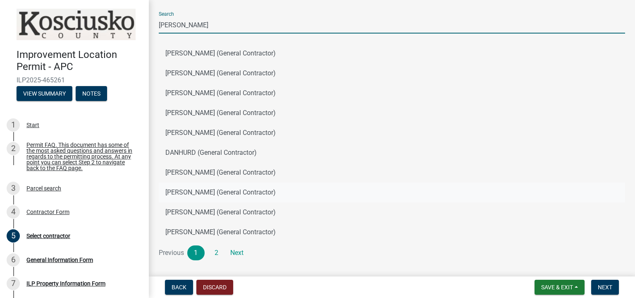
scroll to position [61, 0]
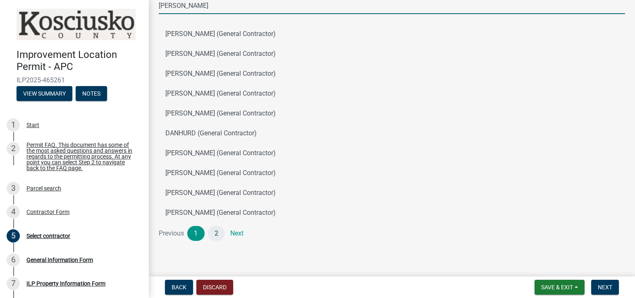
type input "dan"
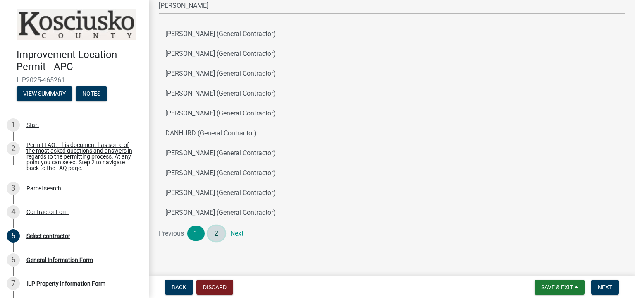
click at [215, 232] on link "2" at bounding box center [216, 233] width 17 height 15
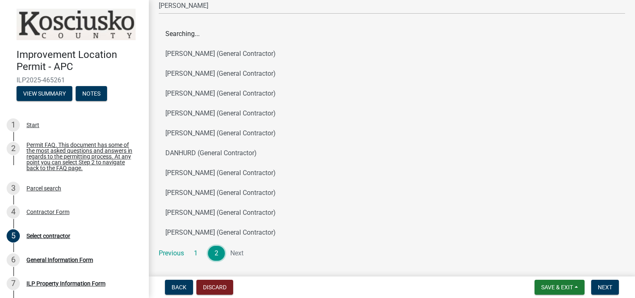
scroll to position [0, 0]
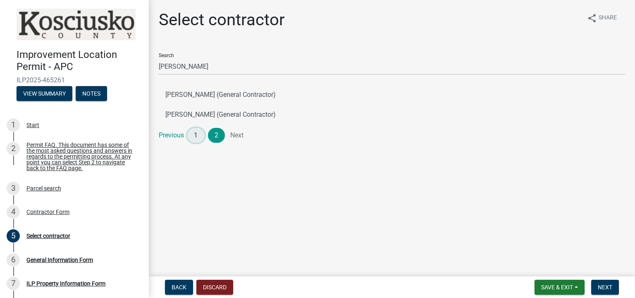
click at [194, 136] on link "1" at bounding box center [195, 135] width 17 height 15
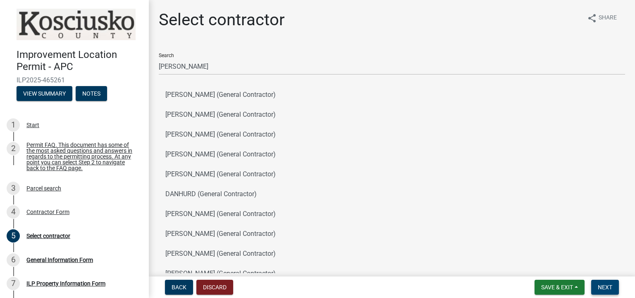
click at [605, 287] on span "Next" at bounding box center [605, 287] width 14 height 7
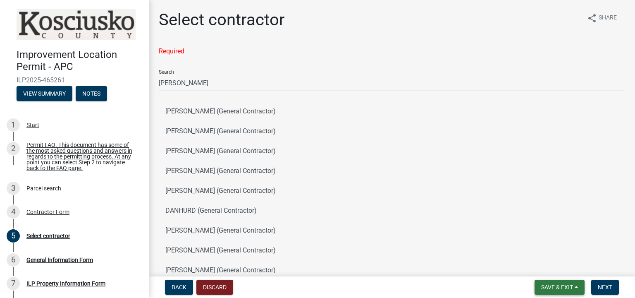
click at [568, 288] on span "Save & Exit" at bounding box center [558, 287] width 32 height 7
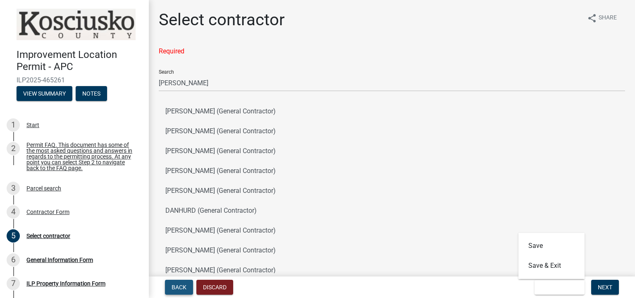
click at [184, 289] on span "Back" at bounding box center [179, 287] width 15 height 7
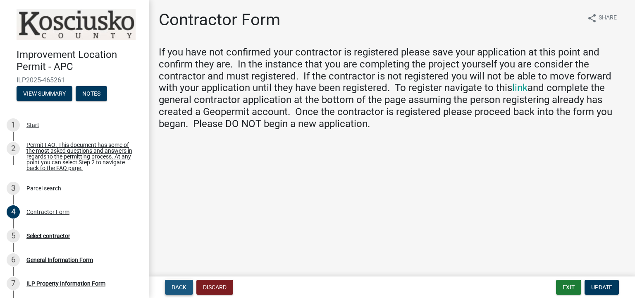
click at [185, 289] on span "Back" at bounding box center [179, 287] width 15 height 7
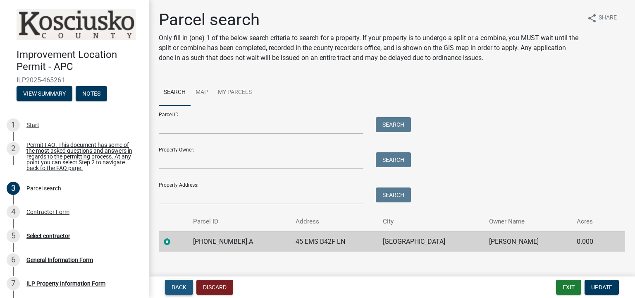
click at [185, 289] on span "Back" at bounding box center [179, 287] width 15 height 7
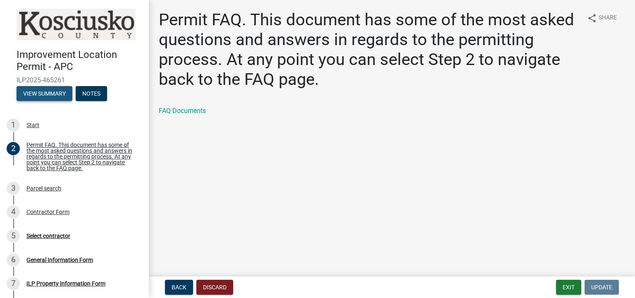
click at [55, 90] on button "View Summary" at bounding box center [45, 93] width 56 height 15
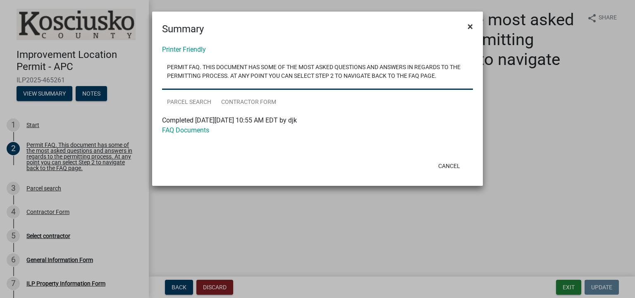
click at [470, 27] on span "×" at bounding box center [470, 27] width 5 height 12
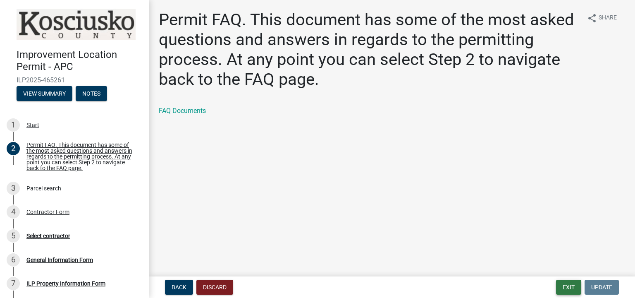
click at [579, 291] on button "Exit" at bounding box center [568, 287] width 25 height 15
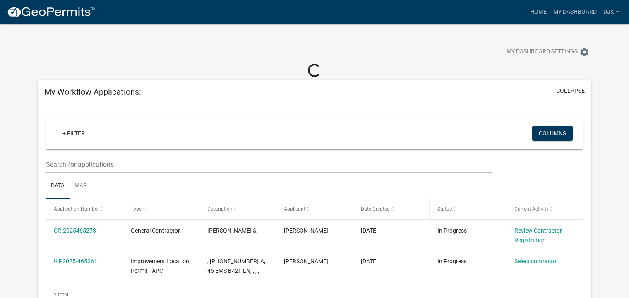
scroll to position [41, 0]
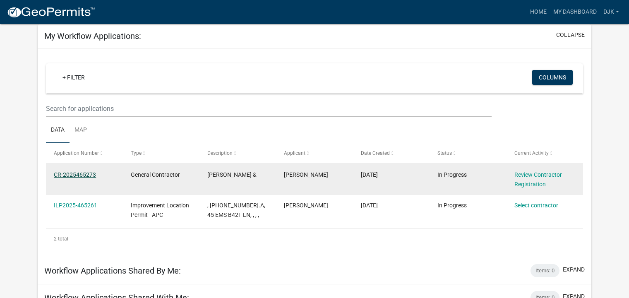
click at [82, 174] on link "CR-2025465273" at bounding box center [75, 174] width 42 height 7
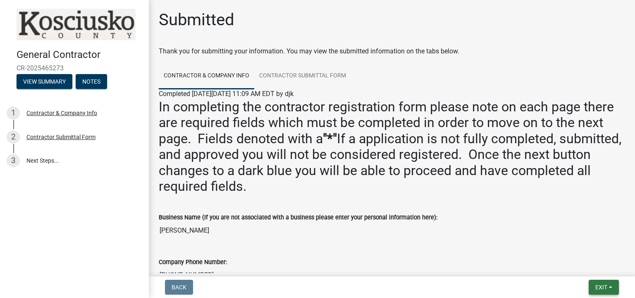
click at [599, 290] on span "Exit" at bounding box center [602, 287] width 12 height 7
click at [578, 266] on button "Save & Exit" at bounding box center [587, 266] width 66 height 20
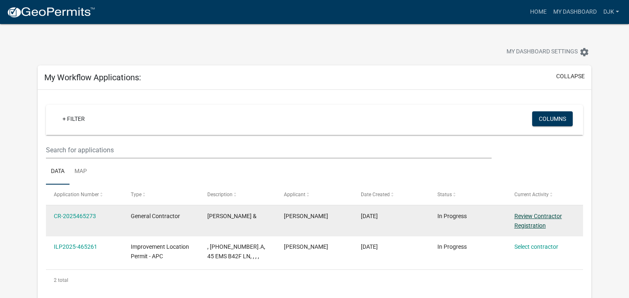
click at [529, 218] on link "Review Contractor Registration" at bounding box center [538, 221] width 48 height 16
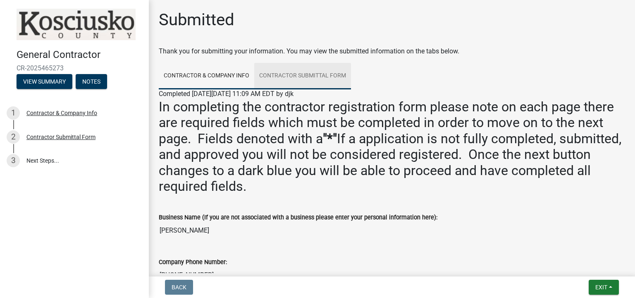
click at [280, 78] on link "Contractor Submittal Form" at bounding box center [302, 76] width 97 height 26
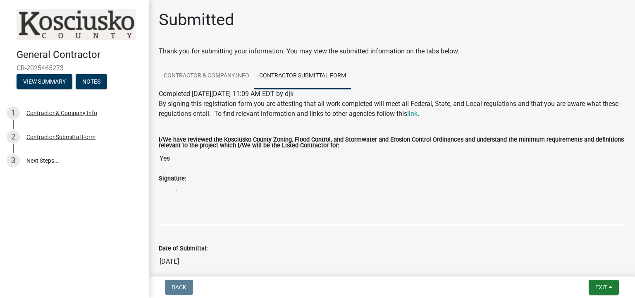
click at [187, 180] on div "Signature:" at bounding box center [392, 178] width 467 height 10
click at [186, 192] on img at bounding box center [317, 203] width 317 height 41
click at [198, 177] on div "Signature:" at bounding box center [392, 178] width 467 height 10
click at [187, 180] on div "Signature:" at bounding box center [392, 178] width 467 height 10
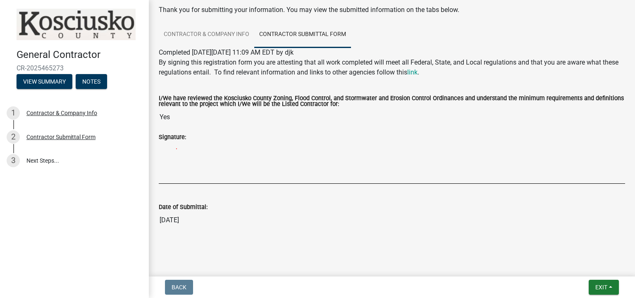
click at [188, 159] on img at bounding box center [317, 162] width 317 height 41
click at [177, 138] on label "Signature:" at bounding box center [172, 137] width 27 height 6
click at [189, 142] on img at bounding box center [317, 162] width 317 height 41
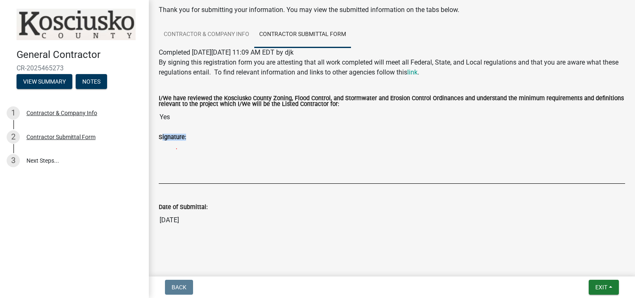
drag, startPoint x: 182, startPoint y: 139, endPoint x: 173, endPoint y: 160, distance: 22.8
click at [173, 160] on img at bounding box center [317, 162] width 317 height 41
click at [223, 158] on img at bounding box center [317, 162] width 317 height 41
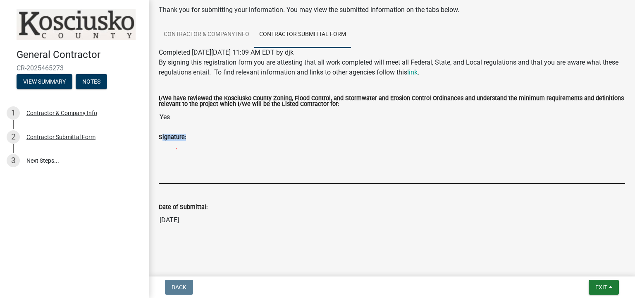
scroll to position [46, 0]
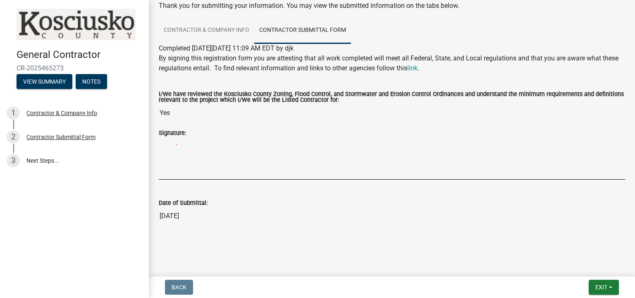
click at [174, 115] on input "Yes" at bounding box center [392, 113] width 467 height 17
click at [192, 150] on img at bounding box center [317, 158] width 317 height 41
drag, startPoint x: 192, startPoint y: 150, endPoint x: 185, endPoint y: 157, distance: 9.7
click at [185, 157] on img at bounding box center [317, 158] width 317 height 41
click at [187, 136] on div "Signature:" at bounding box center [392, 133] width 467 height 10
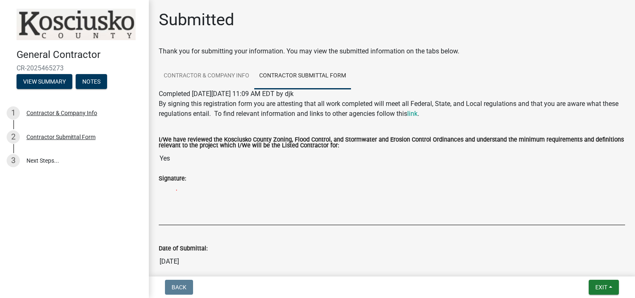
scroll to position [0, 0]
click at [418, 114] on link "link" at bounding box center [413, 114] width 10 height 8
